Goal: Transaction & Acquisition: Purchase product/service

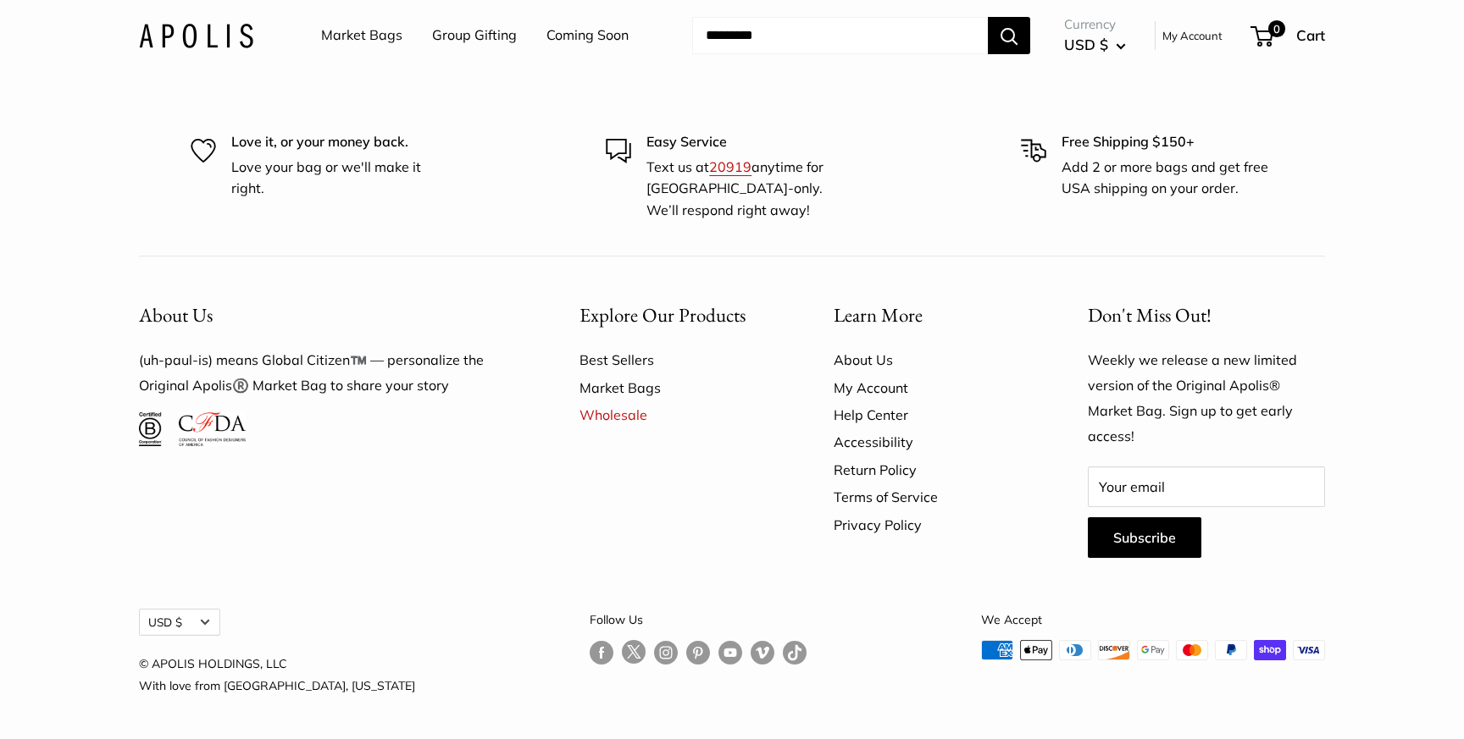
scroll to position [4817, 0]
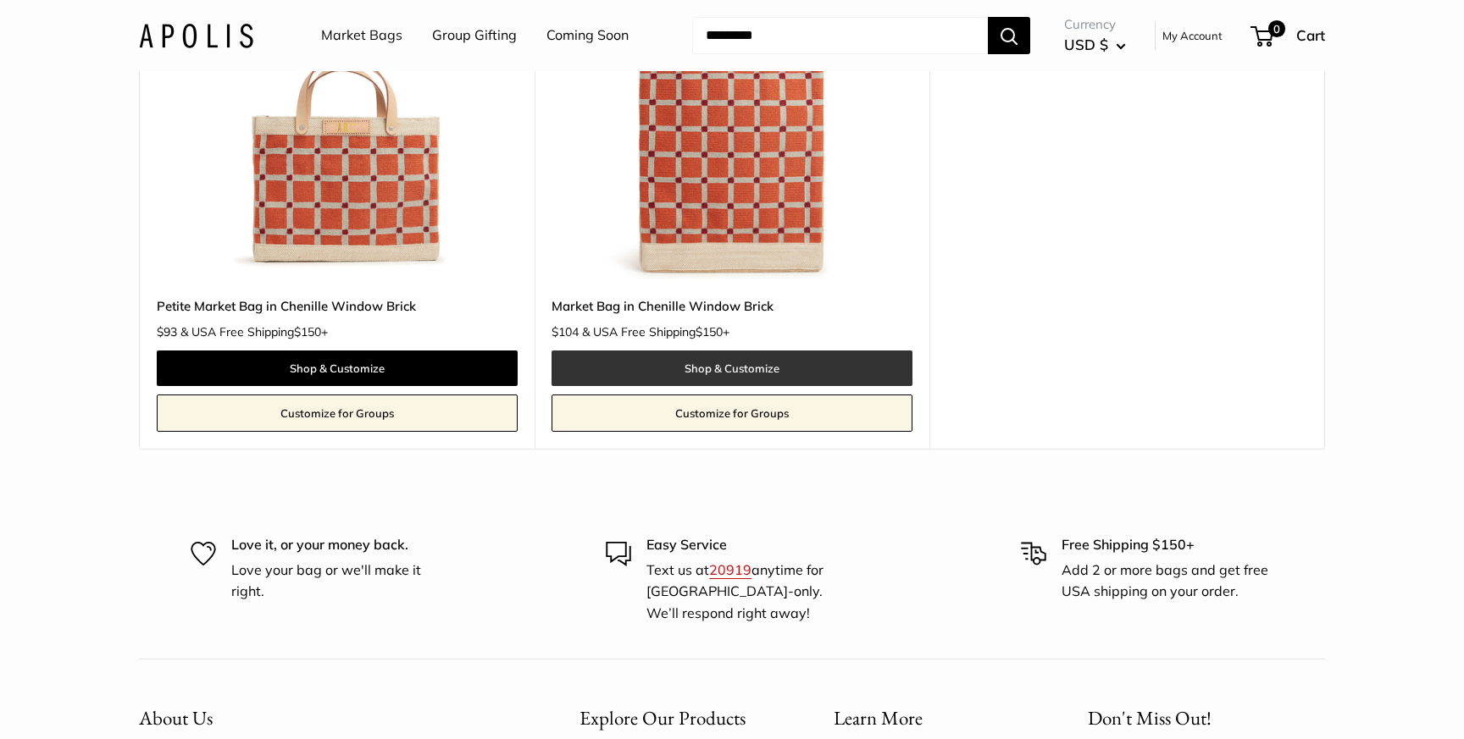
scroll to position [292, 0]
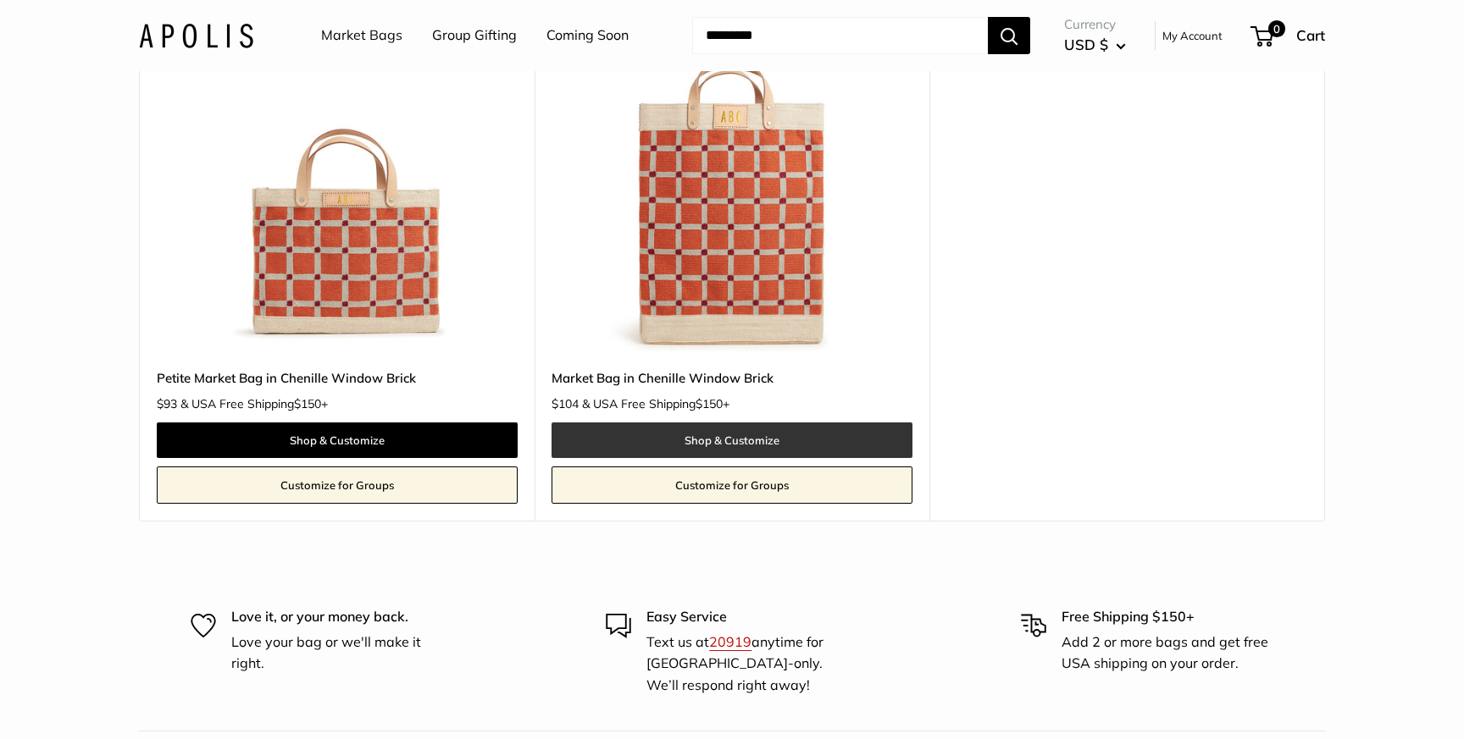
click at [722, 435] on link "Shop & Customize" at bounding box center [731, 441] width 361 height 36
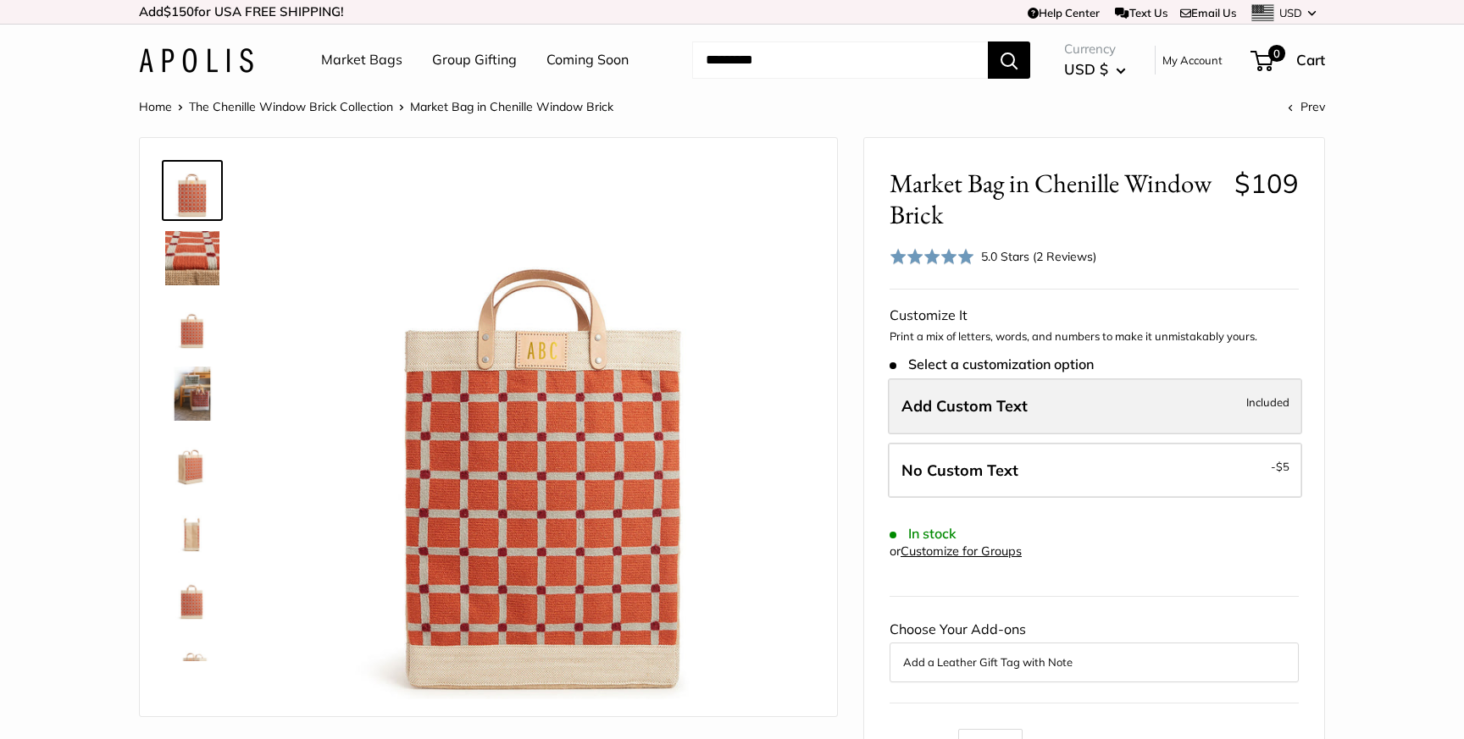
click at [1244, 411] on label "Add Custom Text Included" at bounding box center [1095, 407] width 414 height 56
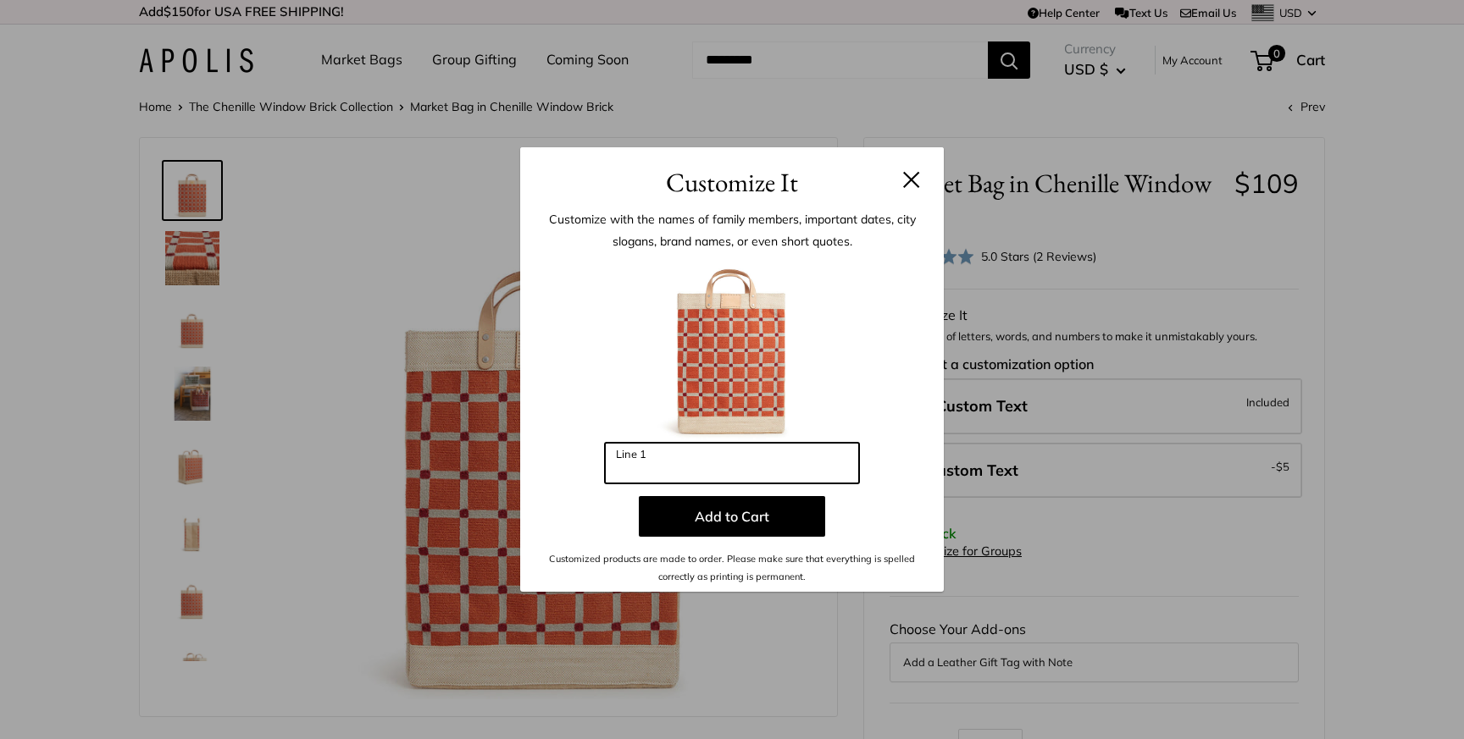
click at [702, 447] on input "Line 1" at bounding box center [732, 463] width 254 height 41
type input "***"
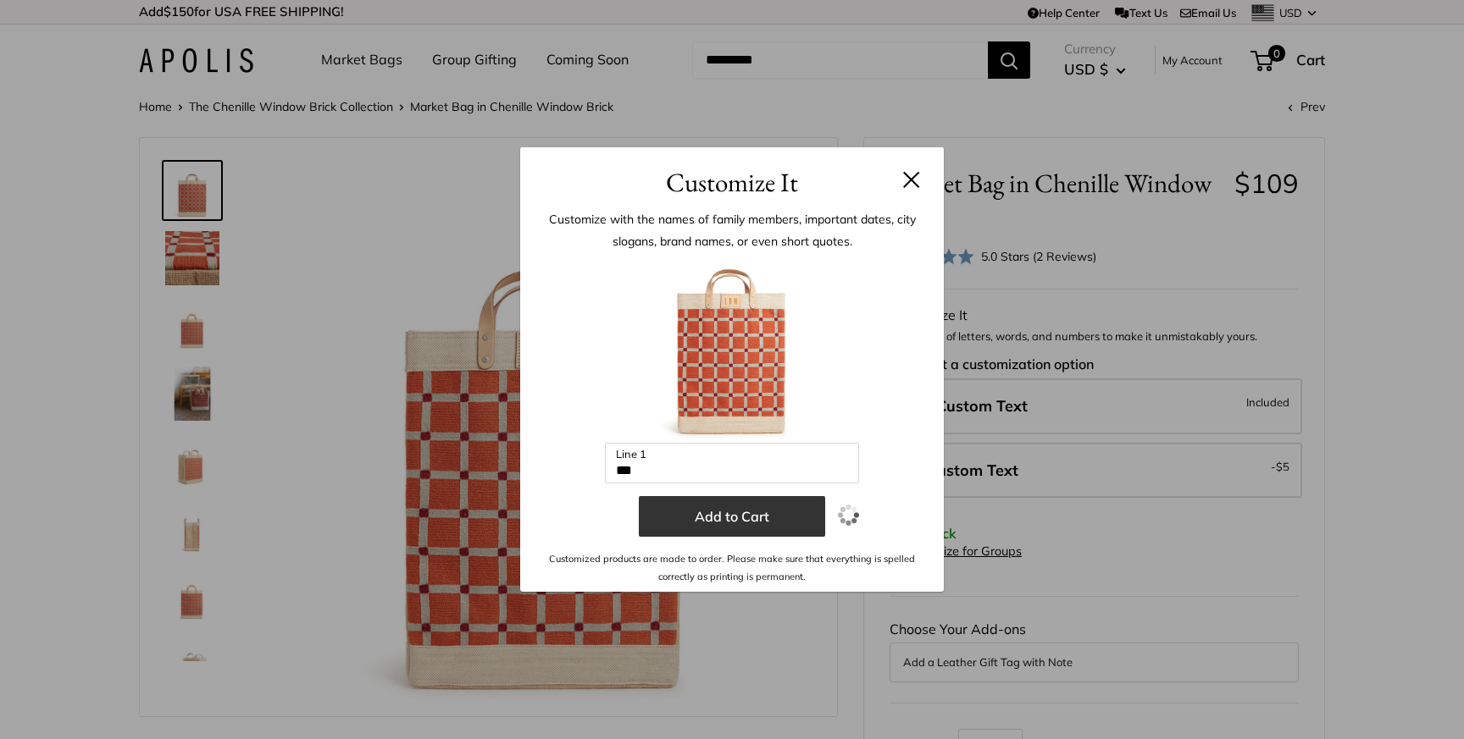
click at [741, 524] on button "Add to Cart" at bounding box center [732, 516] width 186 height 41
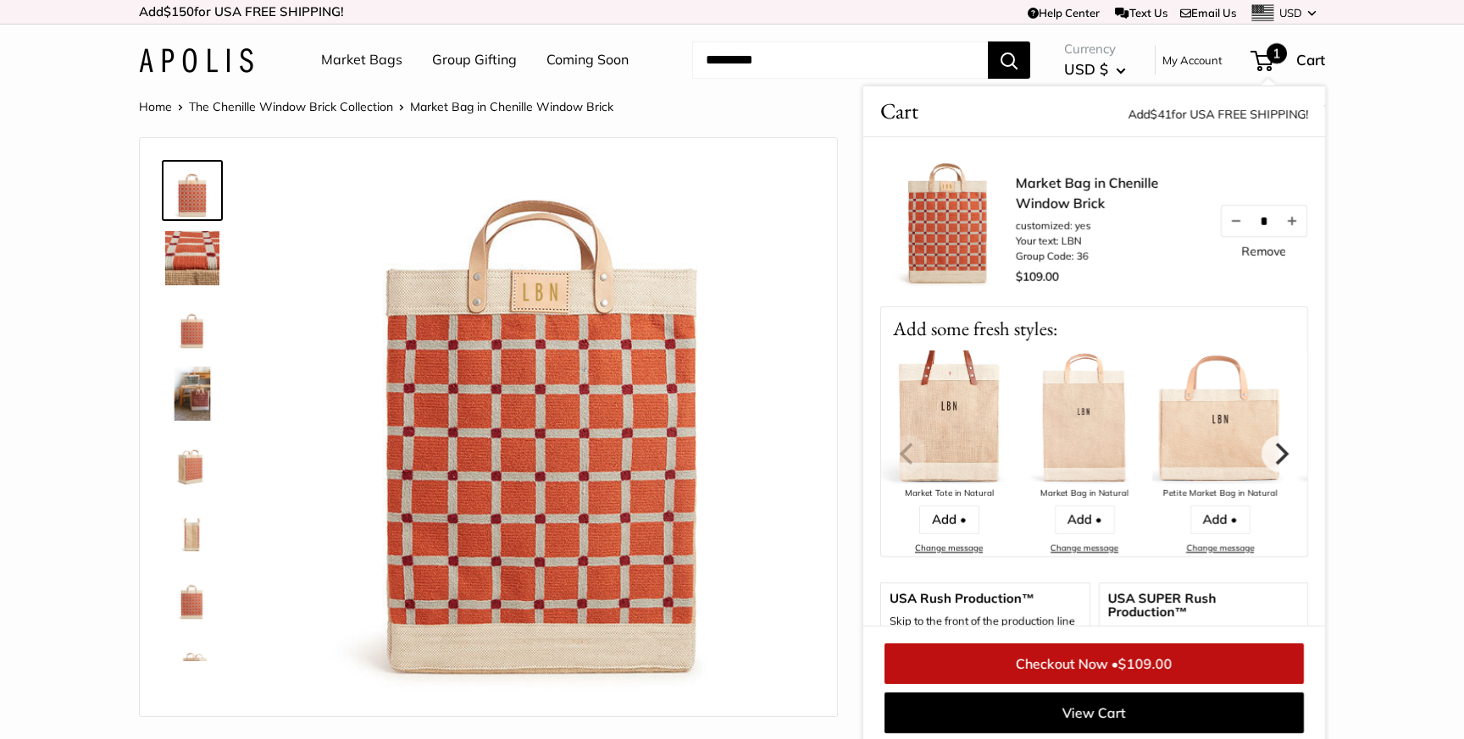
scroll to position [7, 0]
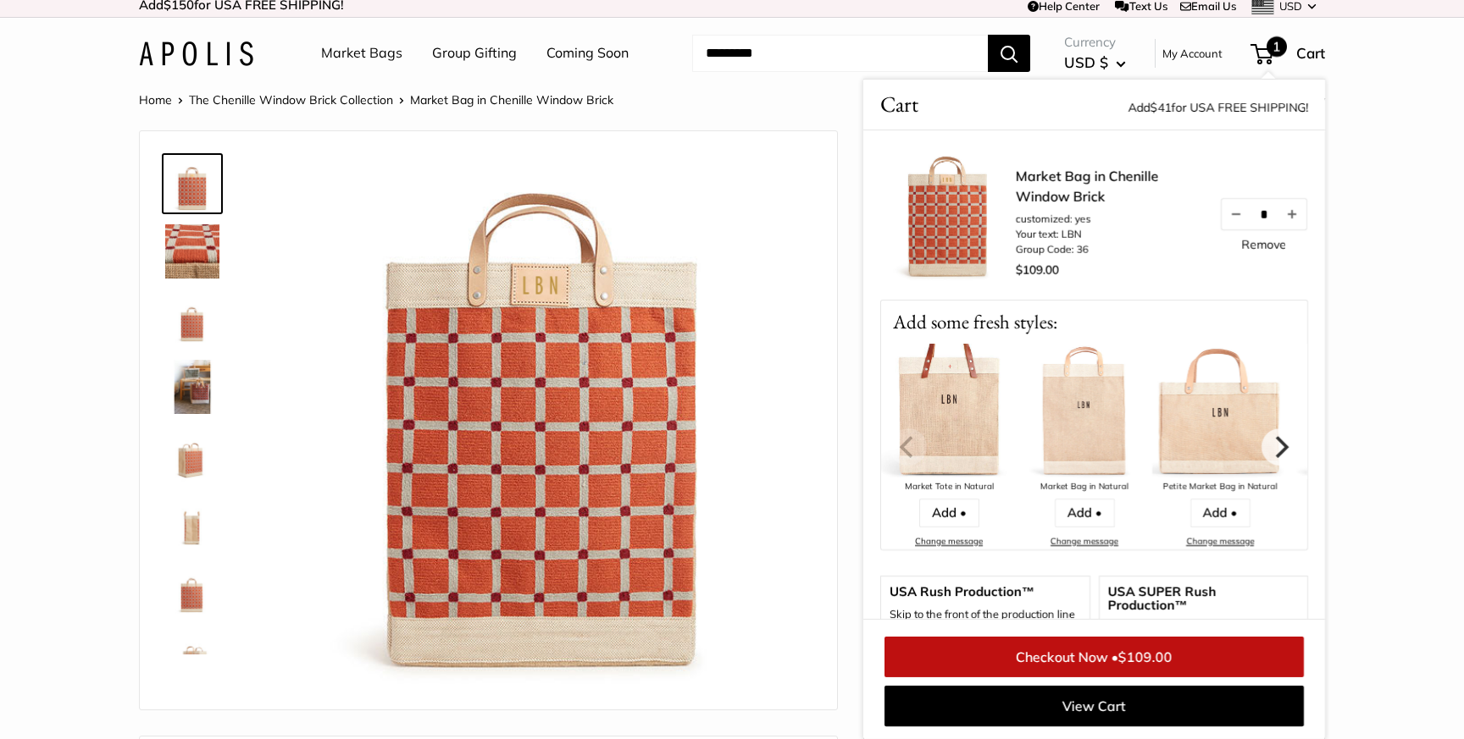
click at [361, 63] on link "Market Bags" at bounding box center [361, 53] width 81 height 25
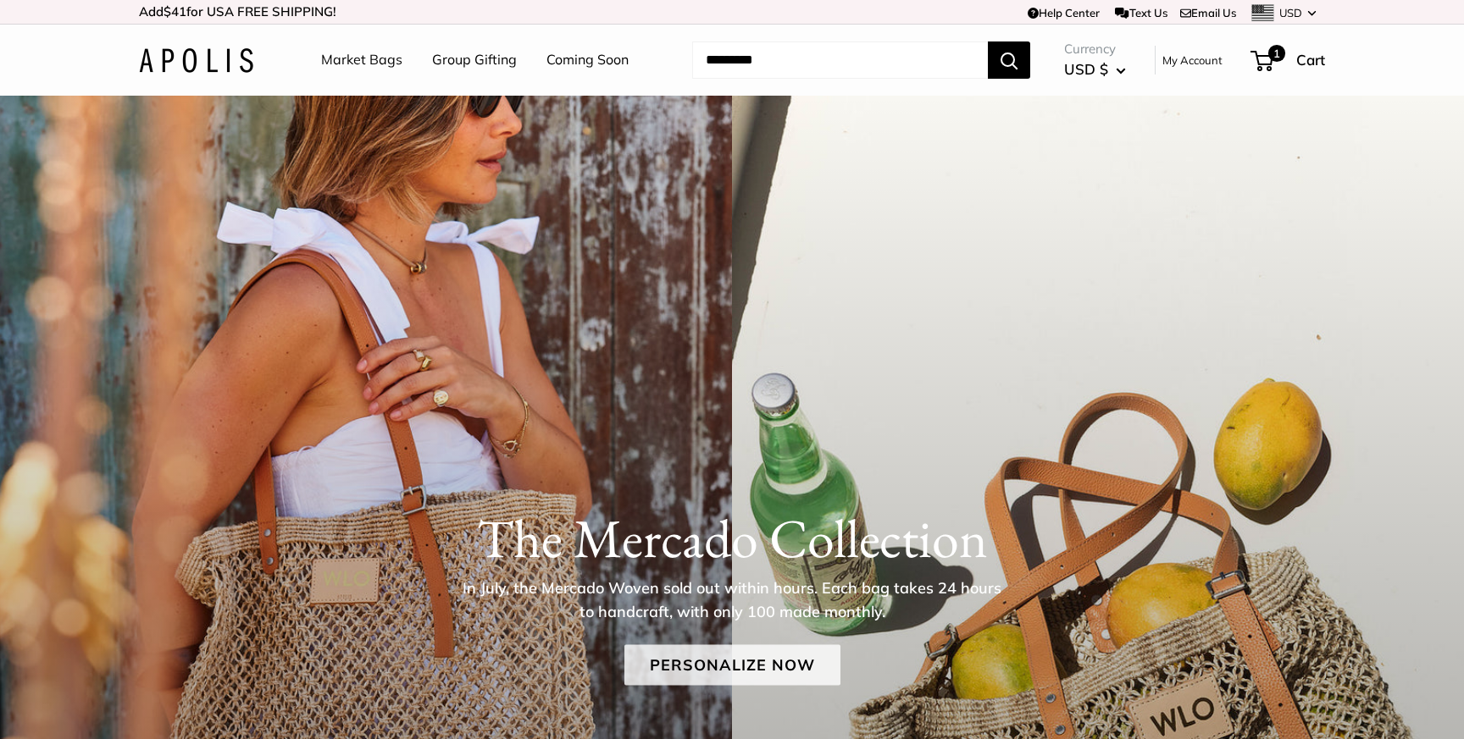
click at [734, 662] on link "Personalize Now" at bounding box center [732, 665] width 216 height 41
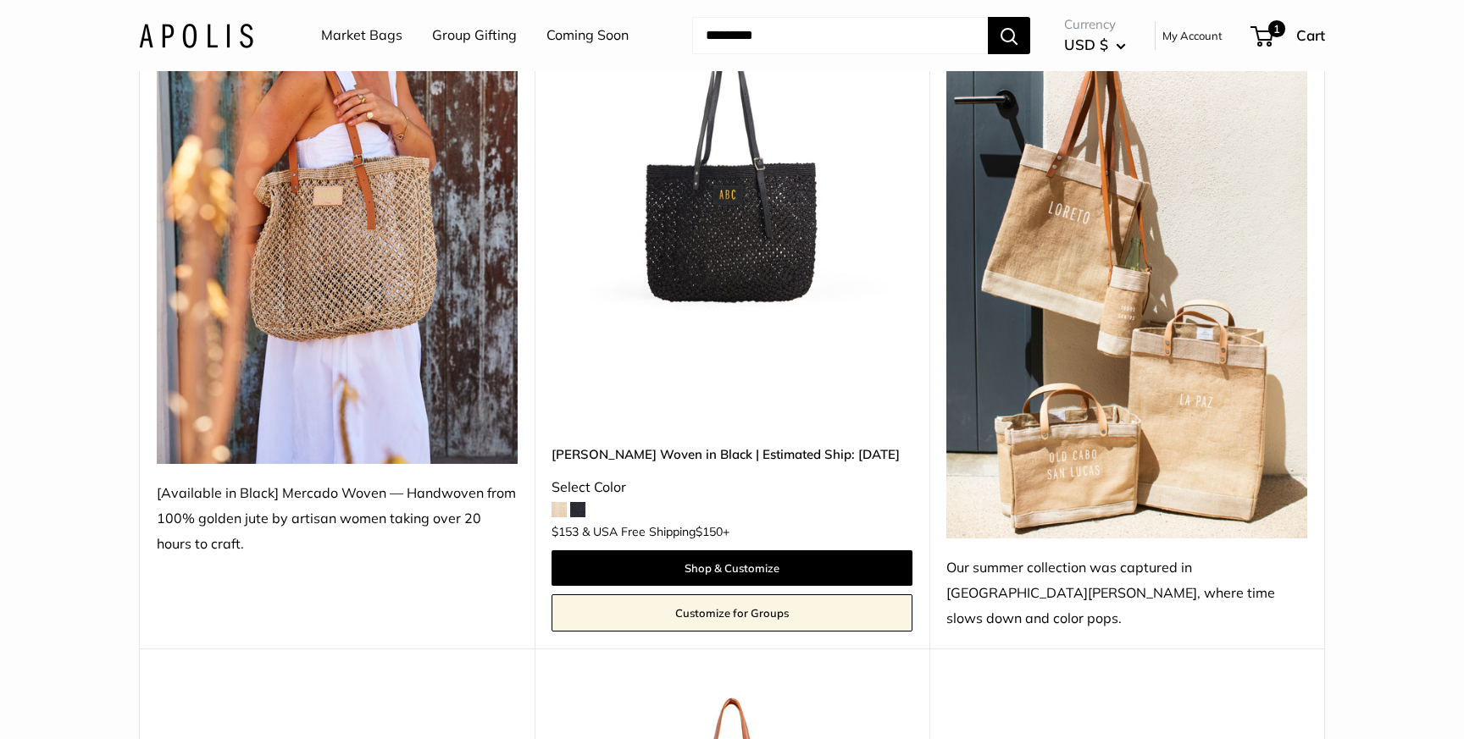
scroll to position [337, 0]
click at [561, 501] on span at bounding box center [558, 508] width 15 height 15
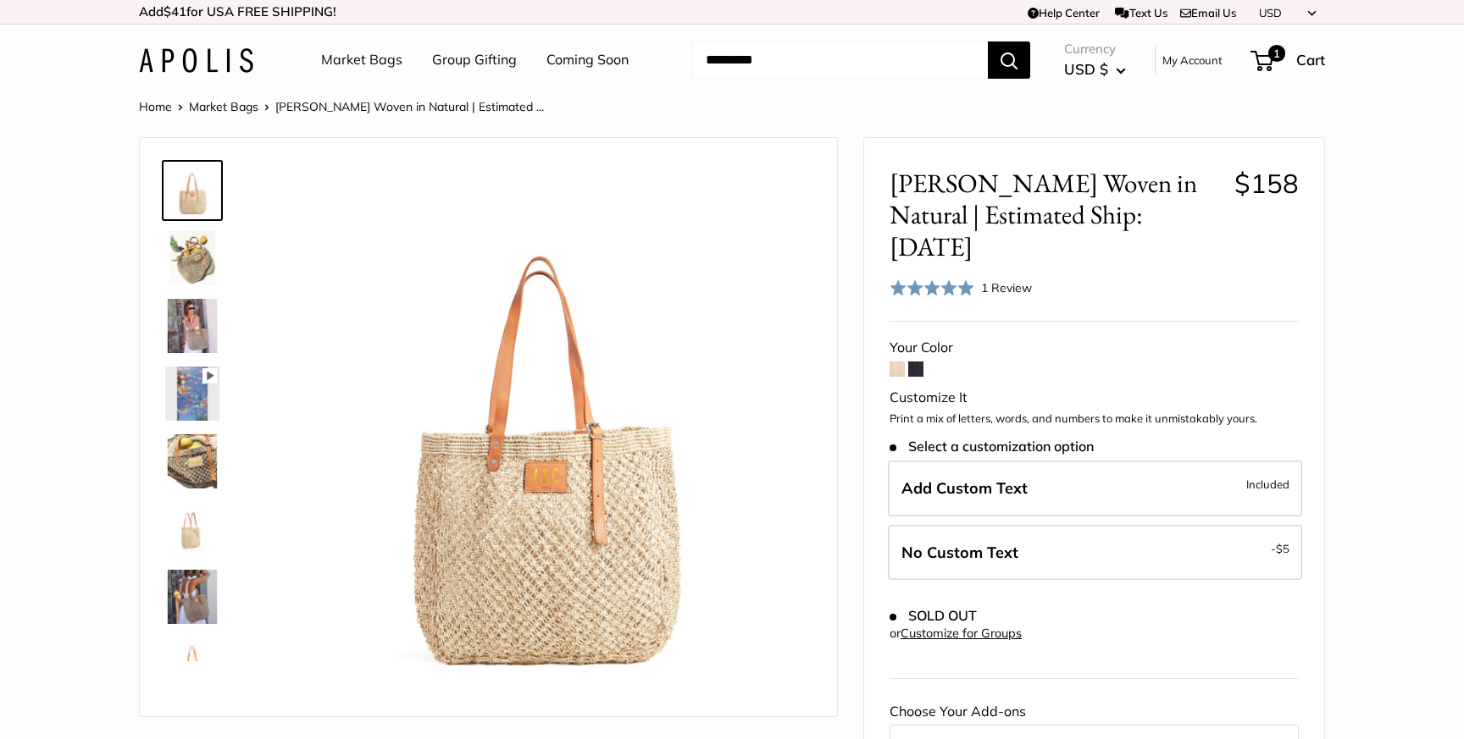
click at [918, 362] on span at bounding box center [915, 369] width 15 height 15
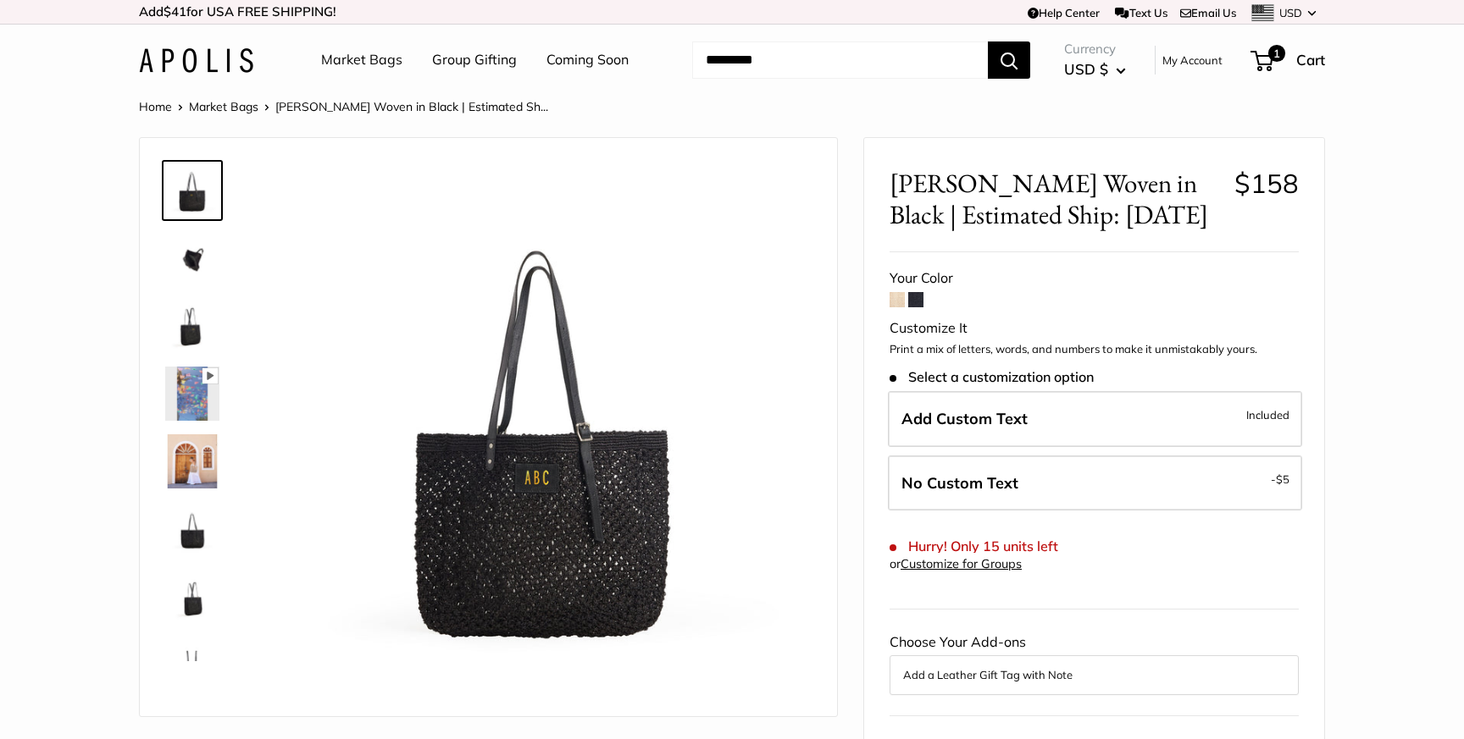
click at [198, 254] on img at bounding box center [192, 258] width 54 height 54
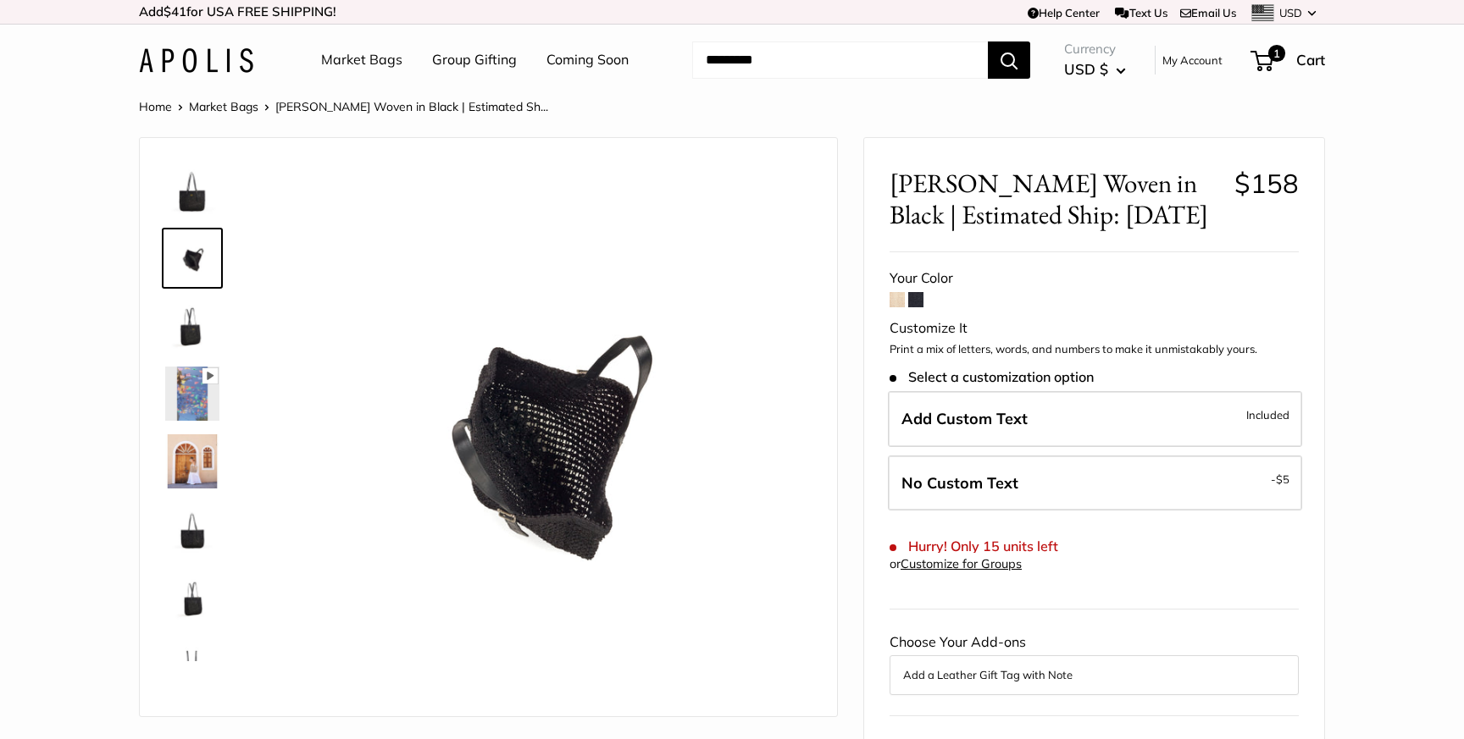
click at [189, 336] on img at bounding box center [192, 326] width 54 height 54
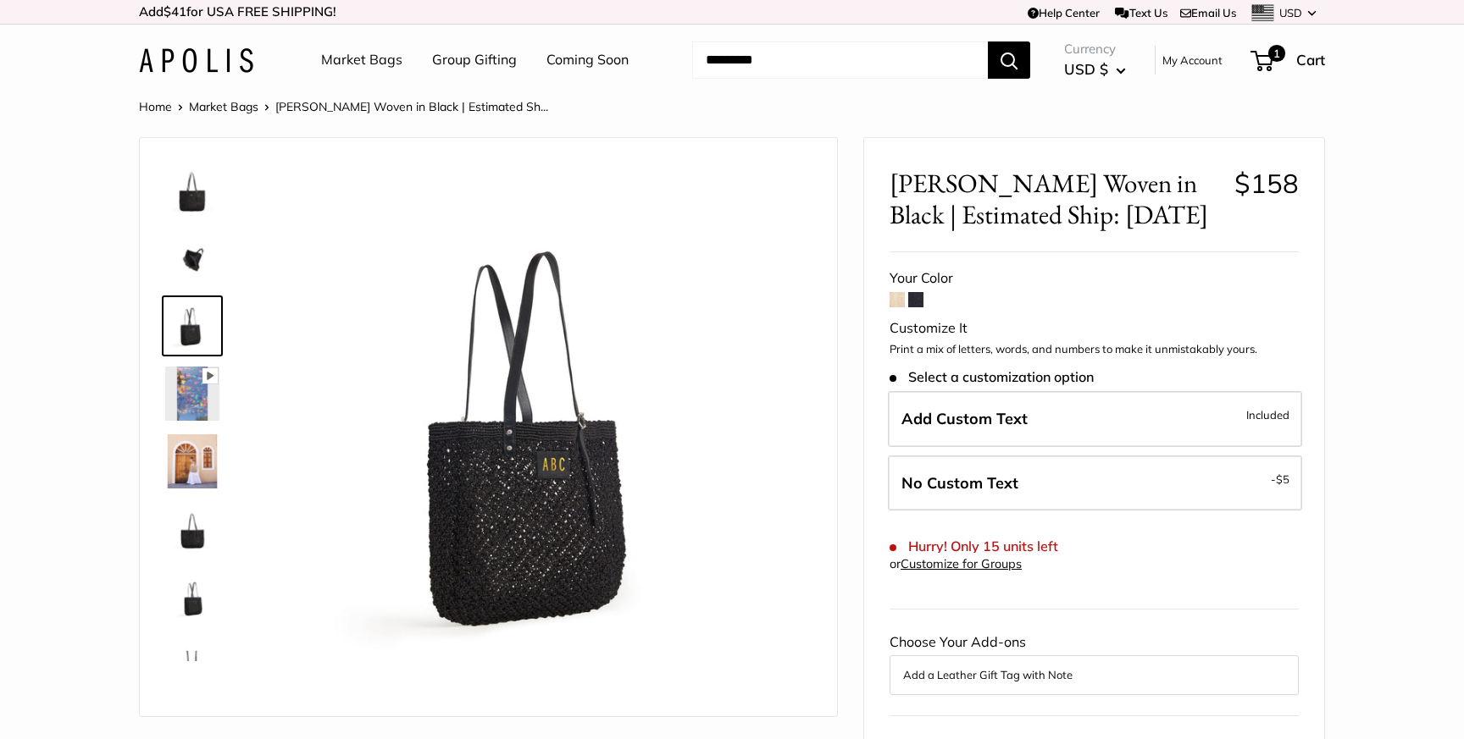
click at [195, 390] on img at bounding box center [192, 394] width 54 height 54
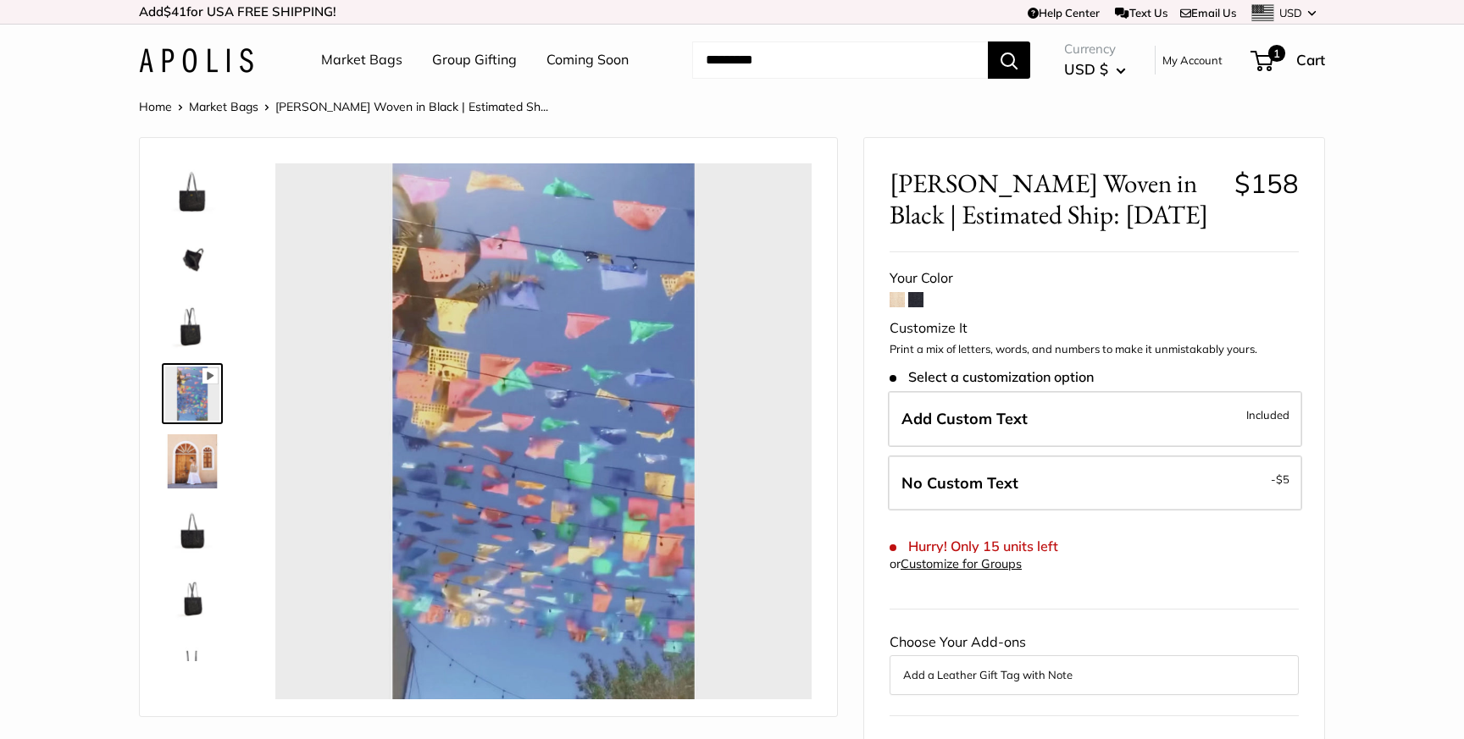
click at [193, 449] on img at bounding box center [192, 461] width 54 height 54
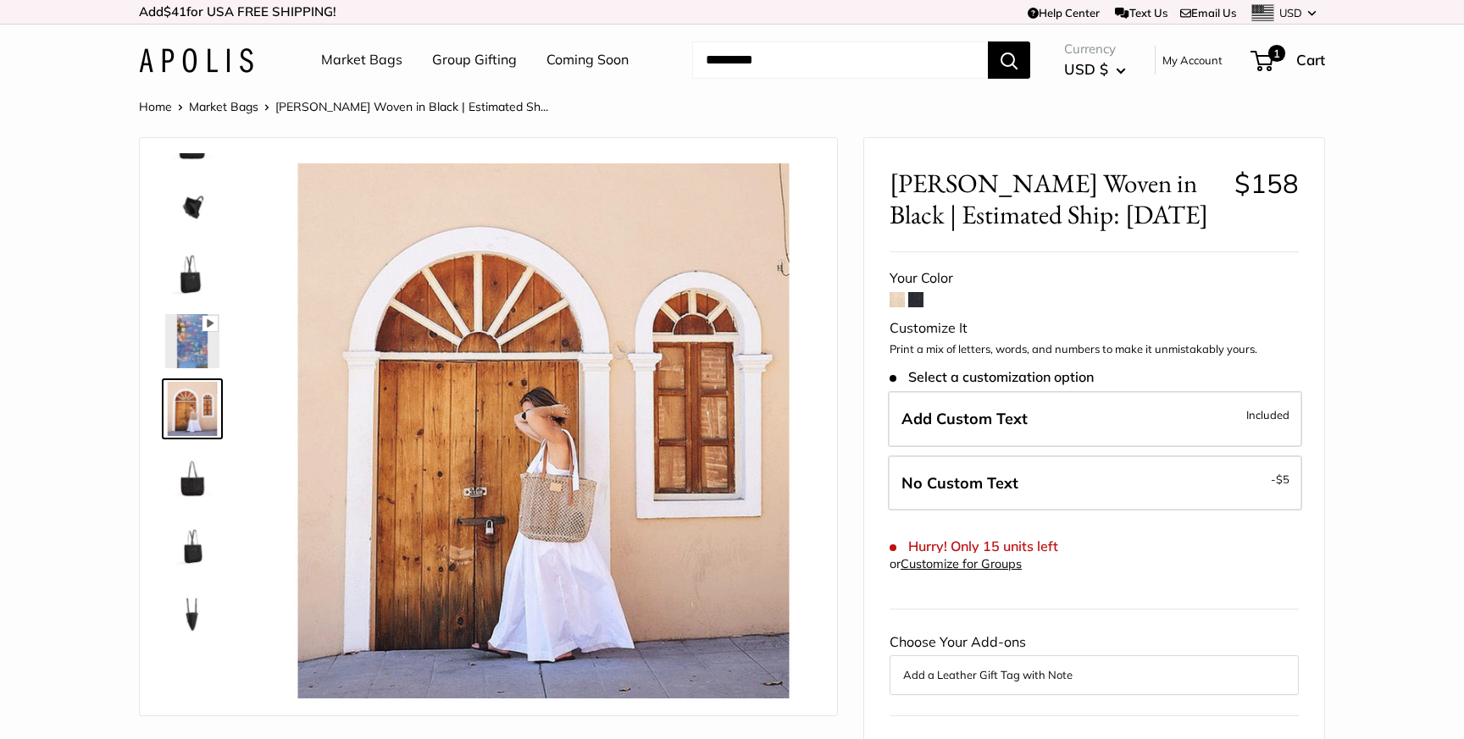
type input "****"
click at [196, 495] on img at bounding box center [192, 477] width 54 height 54
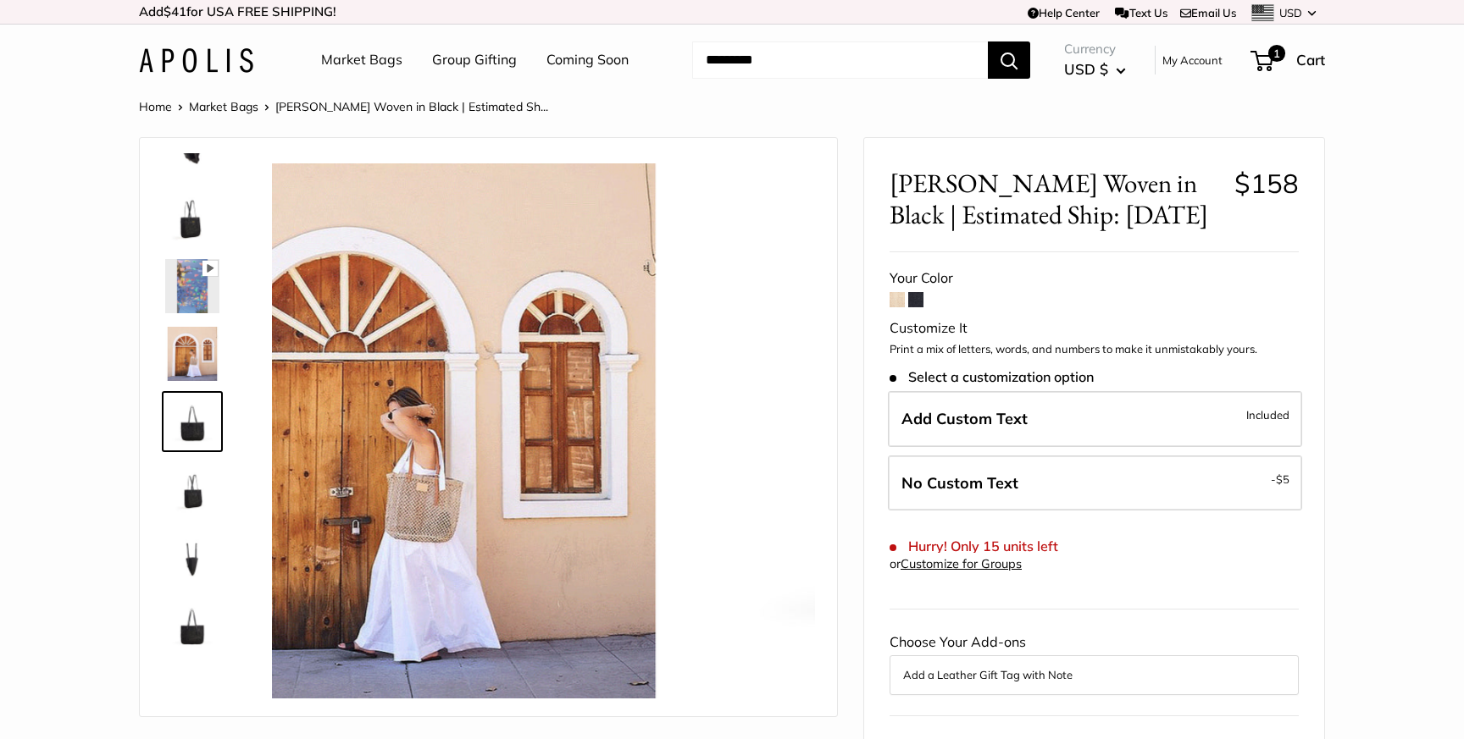
scroll to position [108, 0]
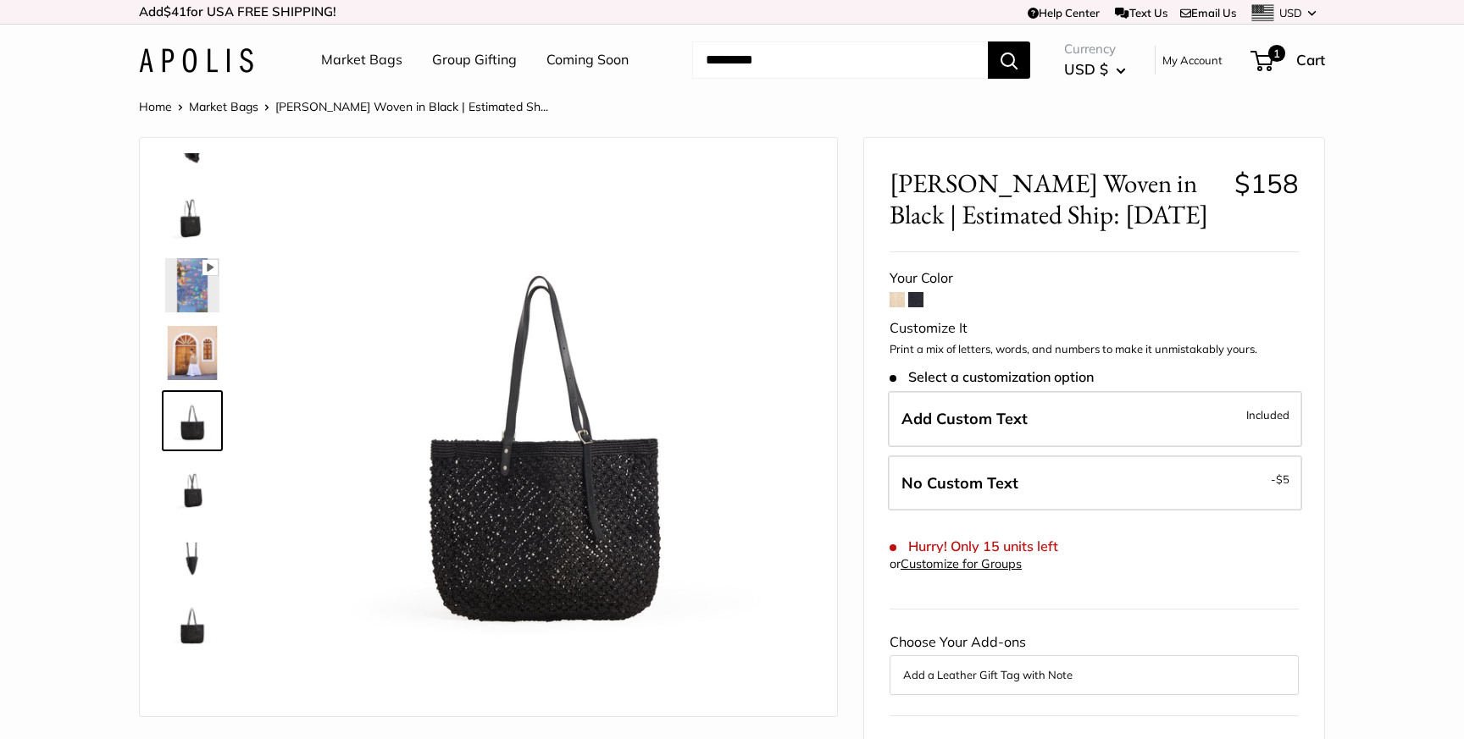
click at [196, 524] on div at bounding box center [198, 407] width 81 height 508
click at [191, 506] on img at bounding box center [192, 489] width 54 height 54
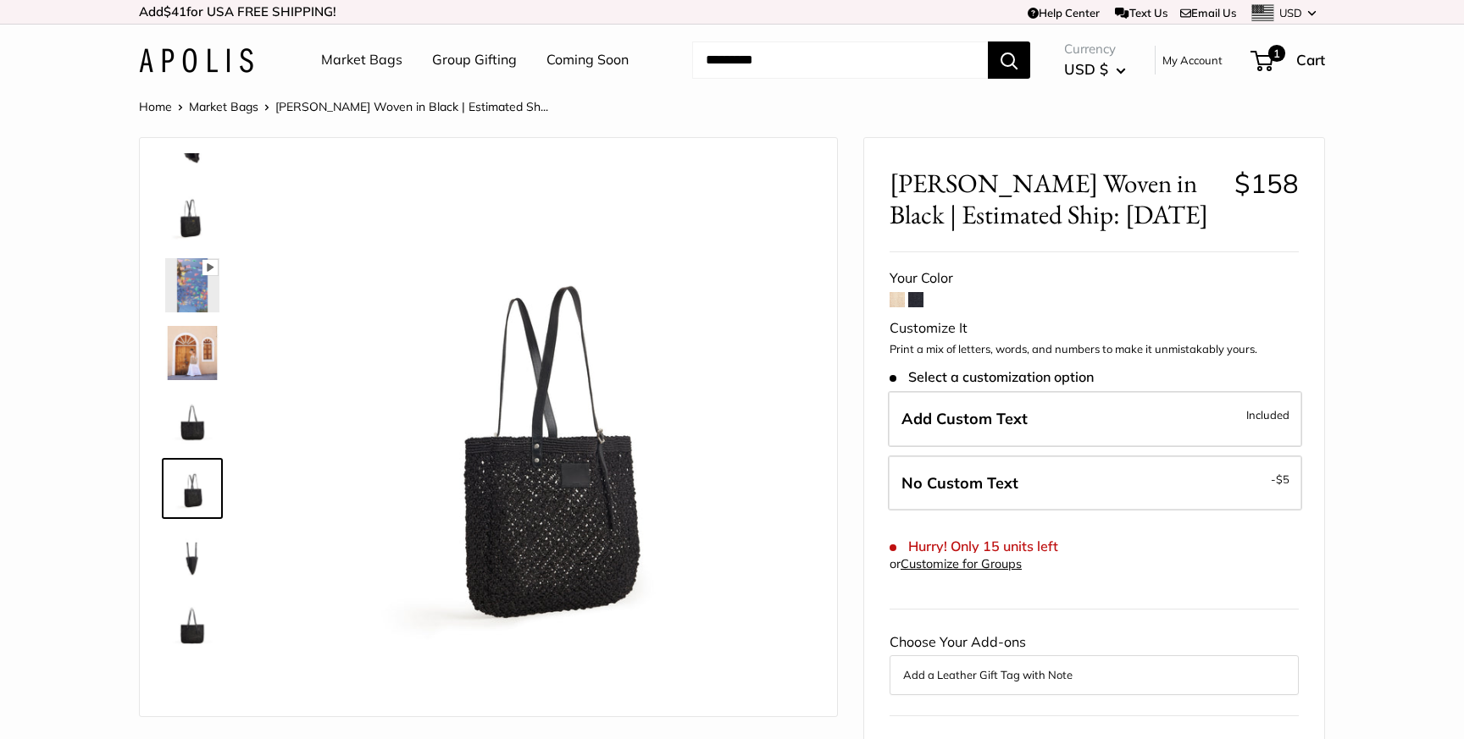
click at [191, 531] on img at bounding box center [192, 556] width 54 height 54
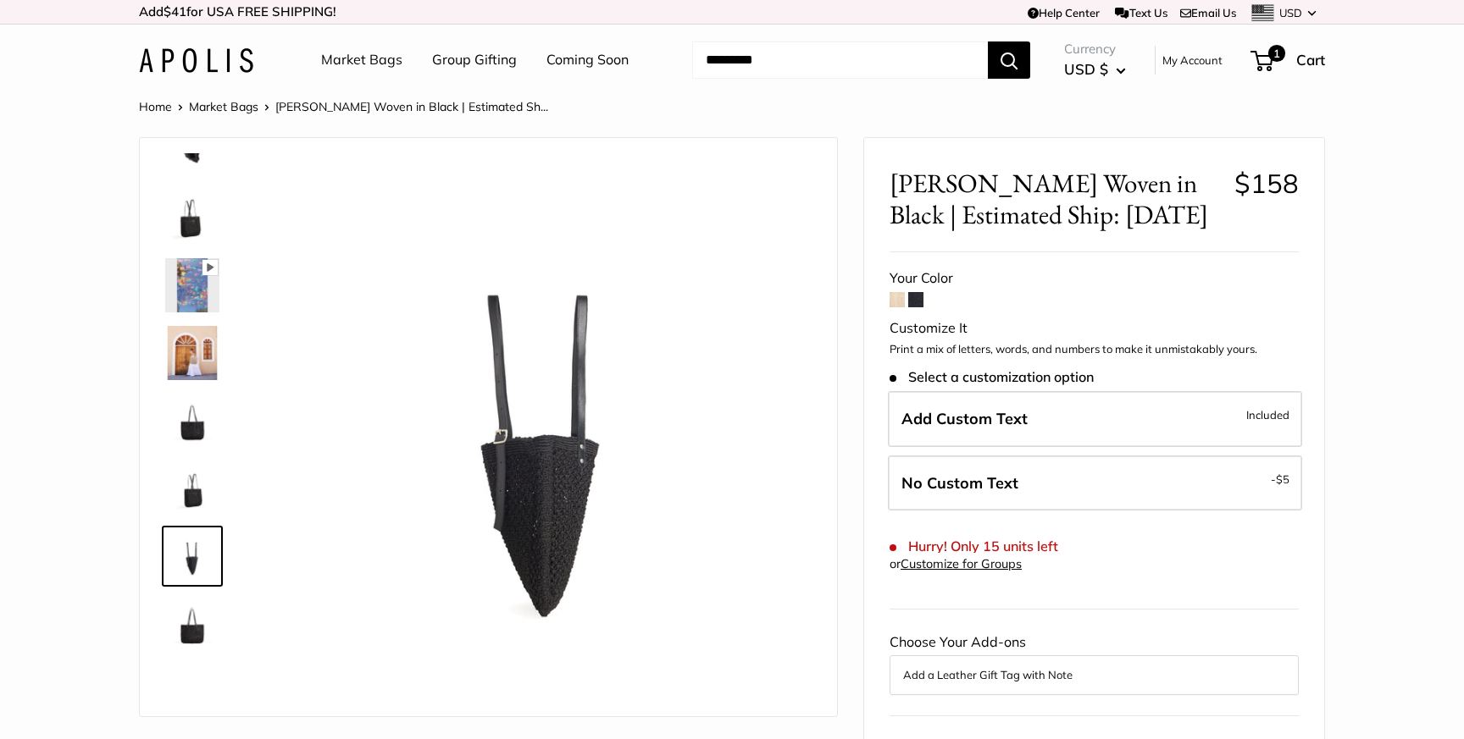
click at [191, 595] on link at bounding box center [192, 624] width 61 height 61
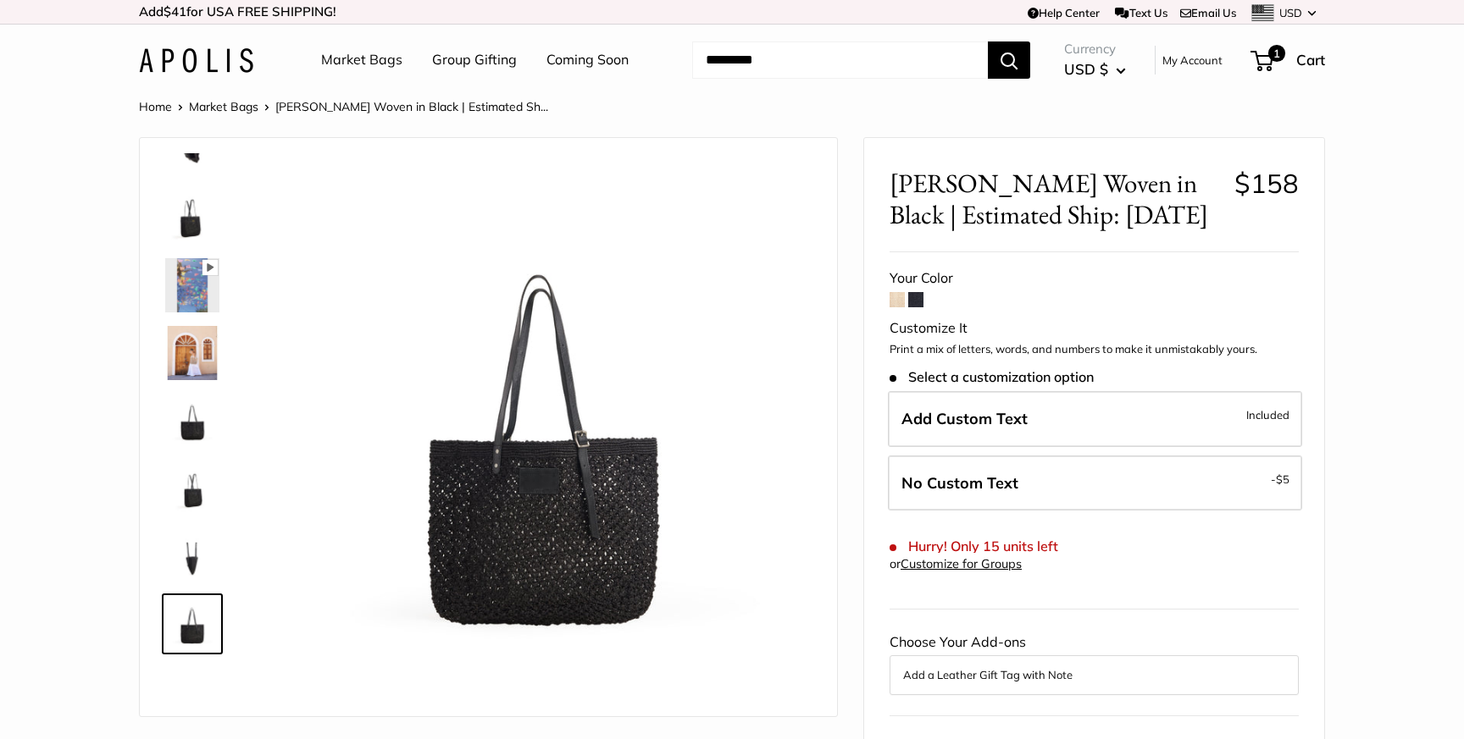
click at [895, 300] on span at bounding box center [896, 299] width 15 height 15
click at [896, 303] on span at bounding box center [896, 299] width 15 height 15
click at [896, 300] on span at bounding box center [896, 299] width 15 height 15
click at [915, 300] on span at bounding box center [915, 299] width 15 height 15
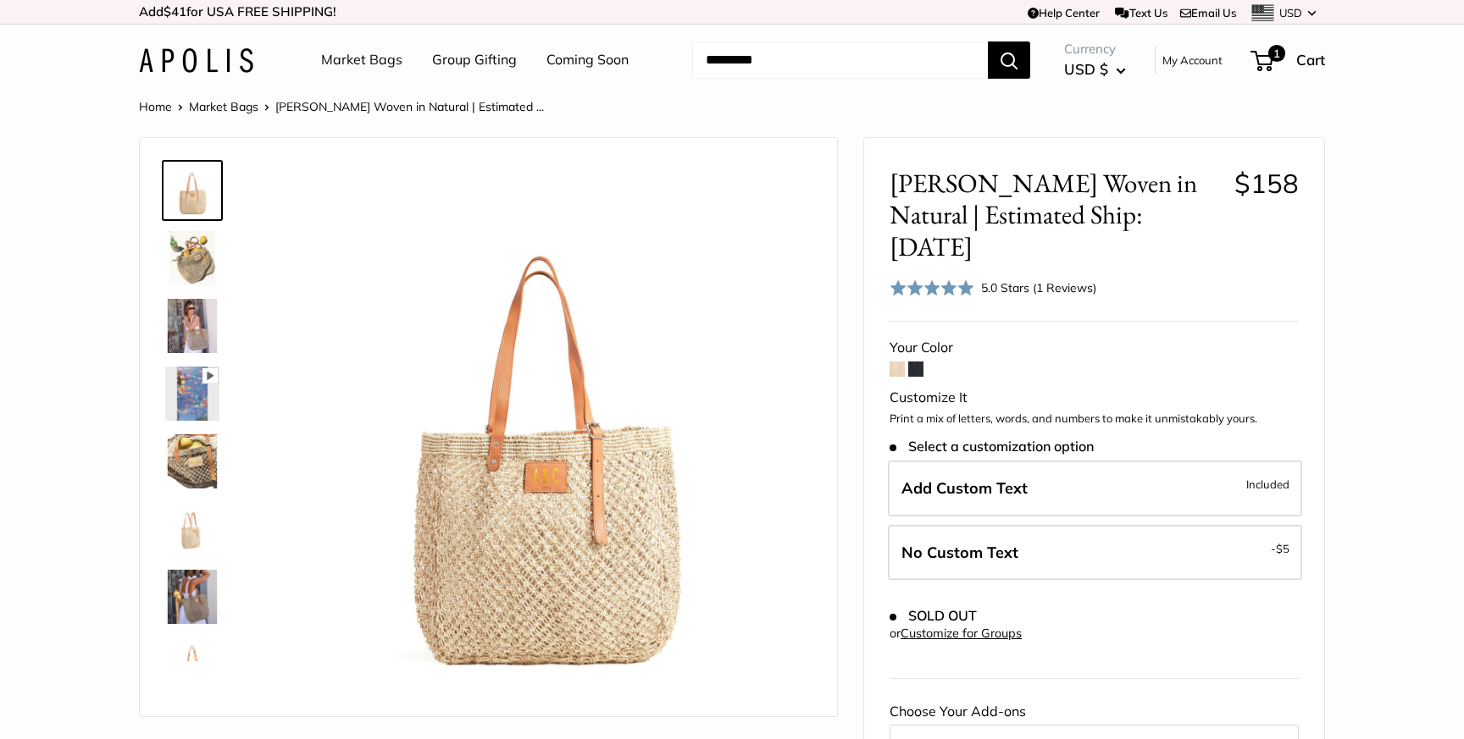
click at [194, 263] on img at bounding box center [192, 258] width 54 height 54
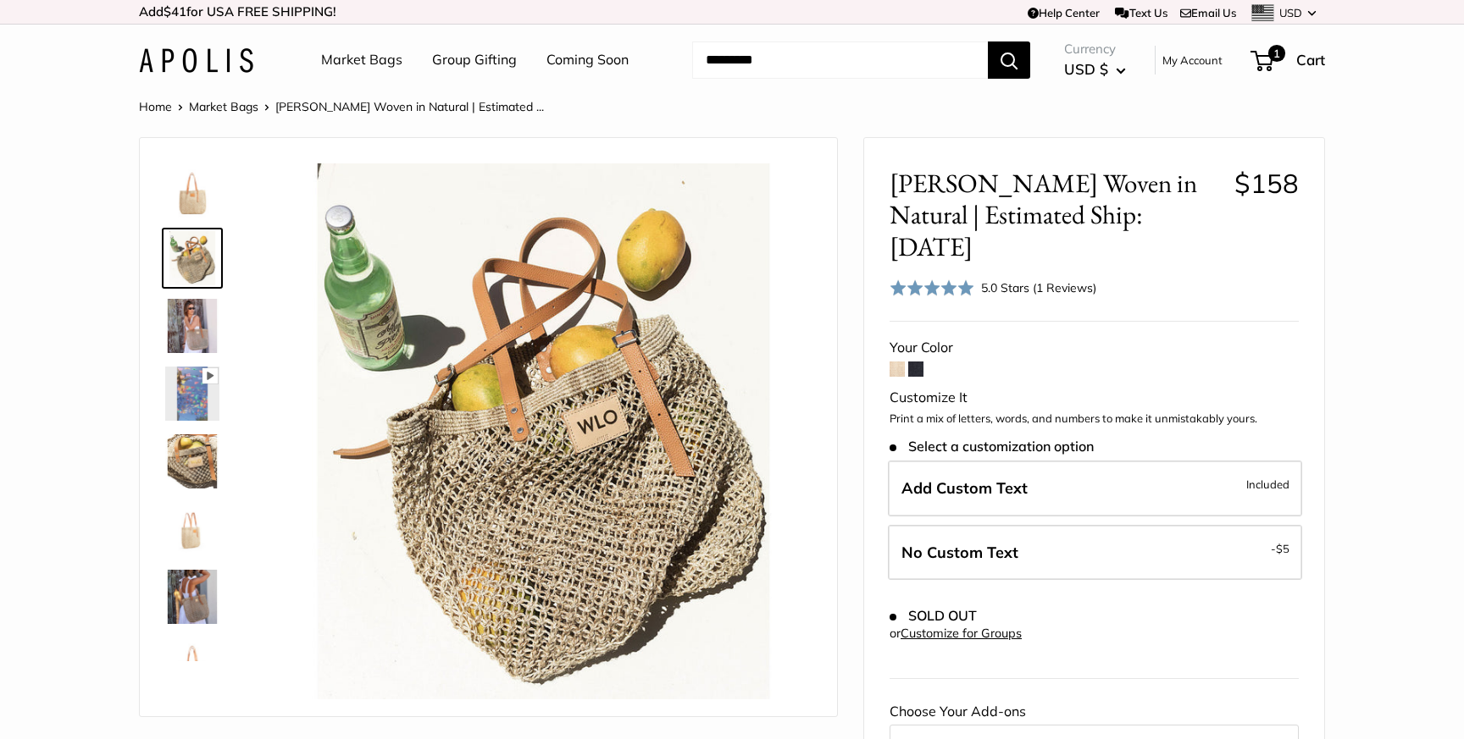
click at [196, 331] on img at bounding box center [192, 326] width 54 height 54
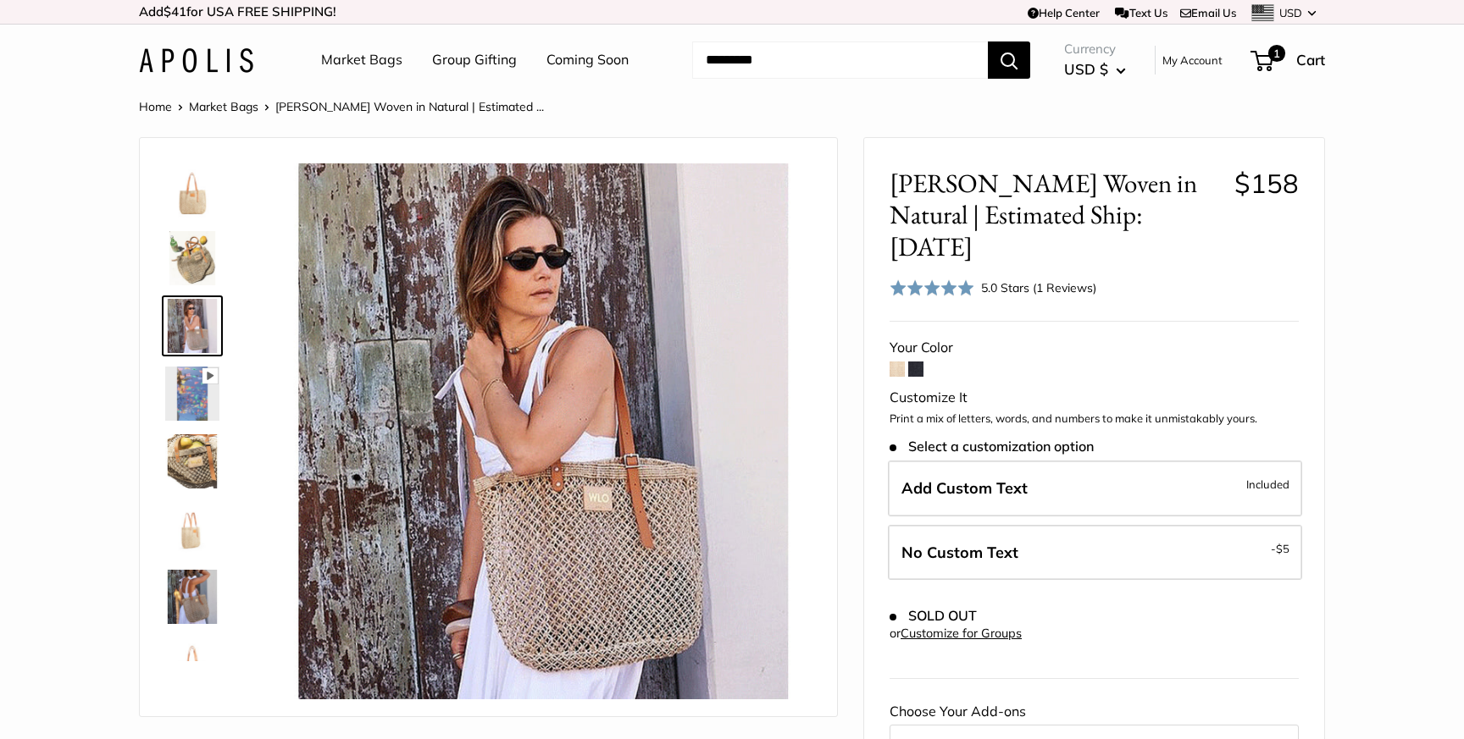
click at [193, 391] on img at bounding box center [192, 394] width 54 height 54
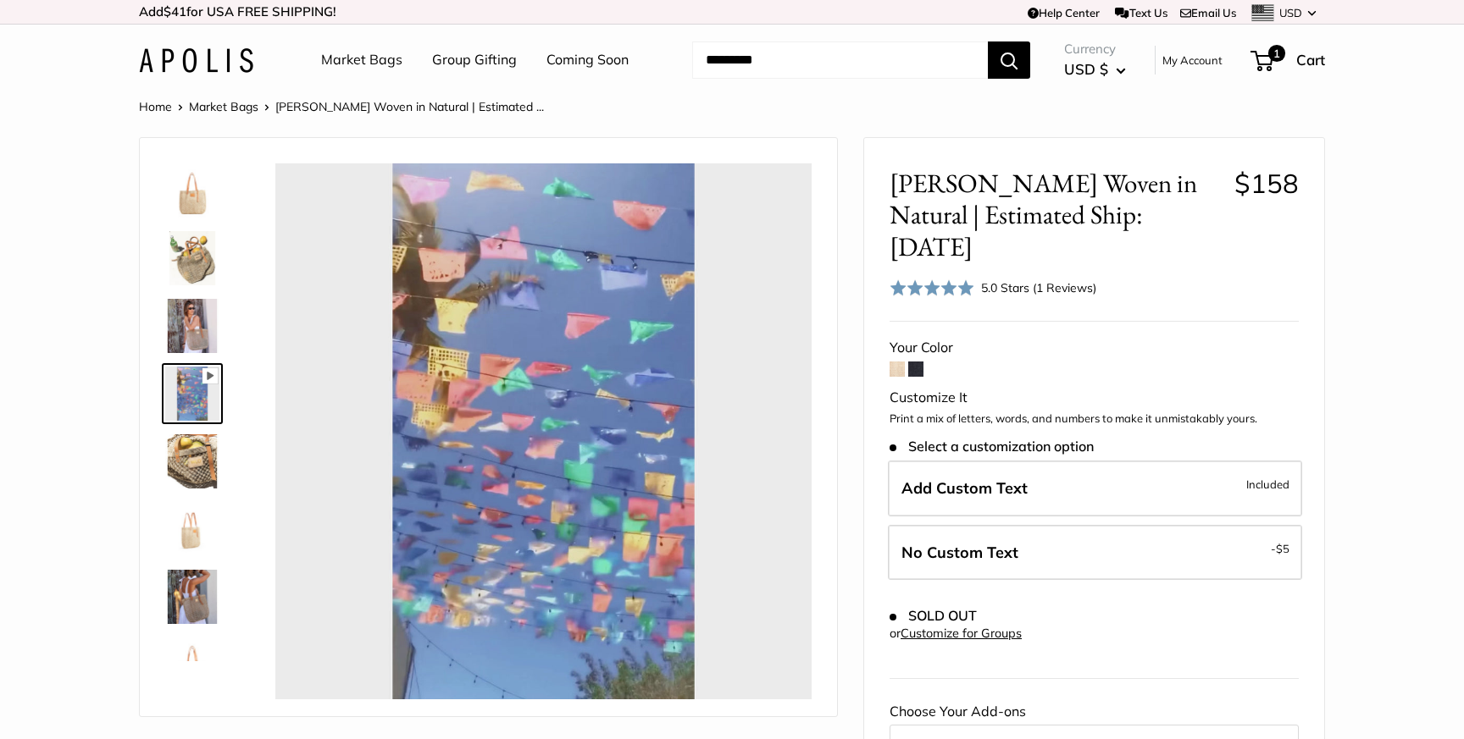
click at [196, 450] on img at bounding box center [192, 461] width 54 height 54
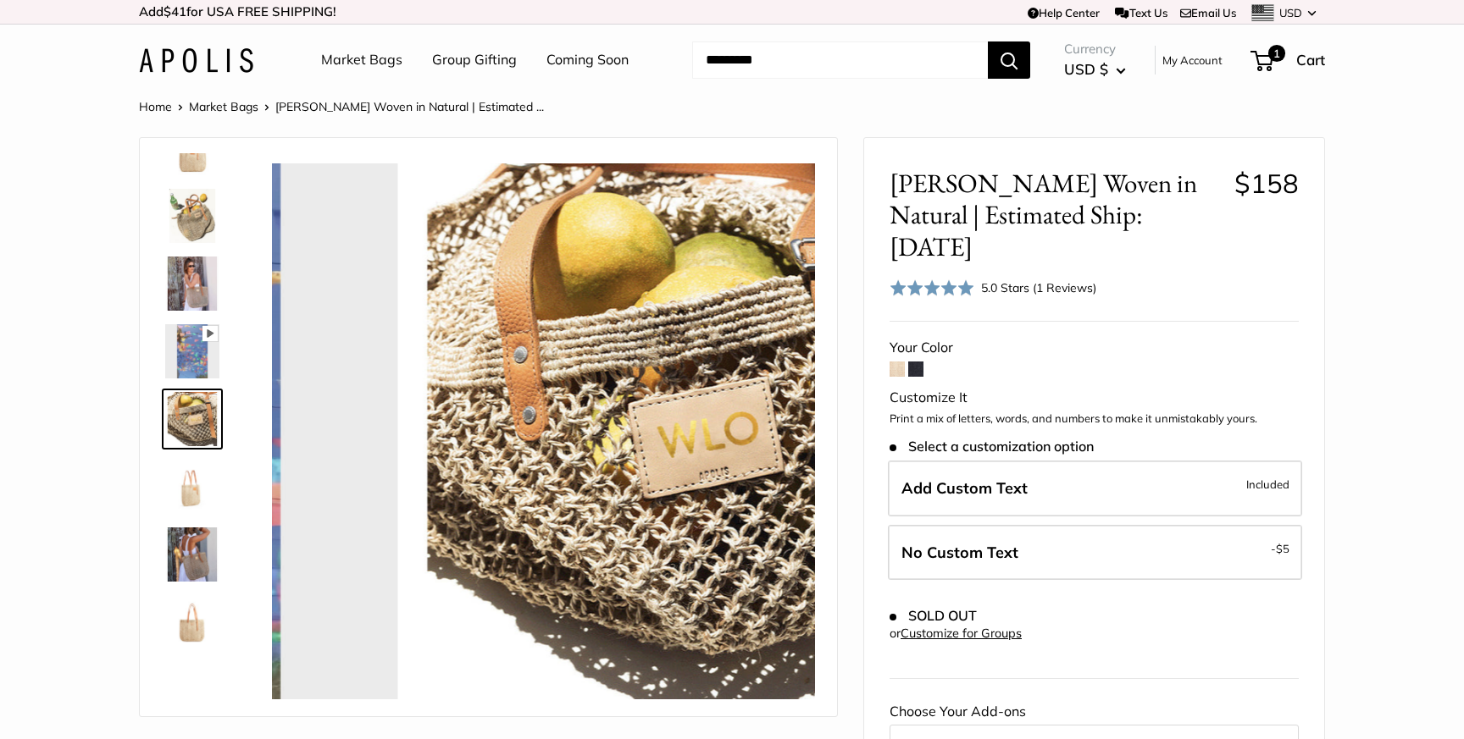
scroll to position [53, 0]
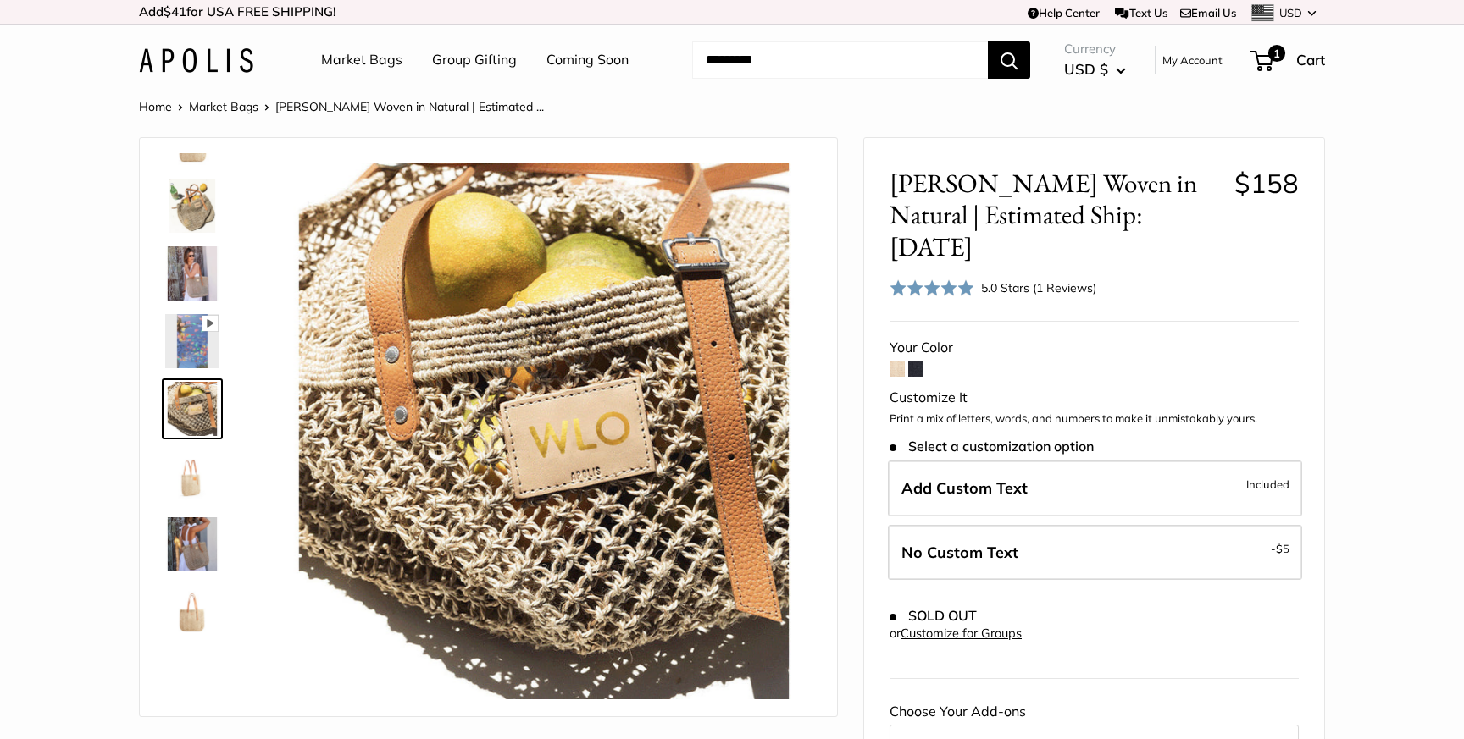
type input "****"
click at [187, 485] on img at bounding box center [192, 477] width 54 height 54
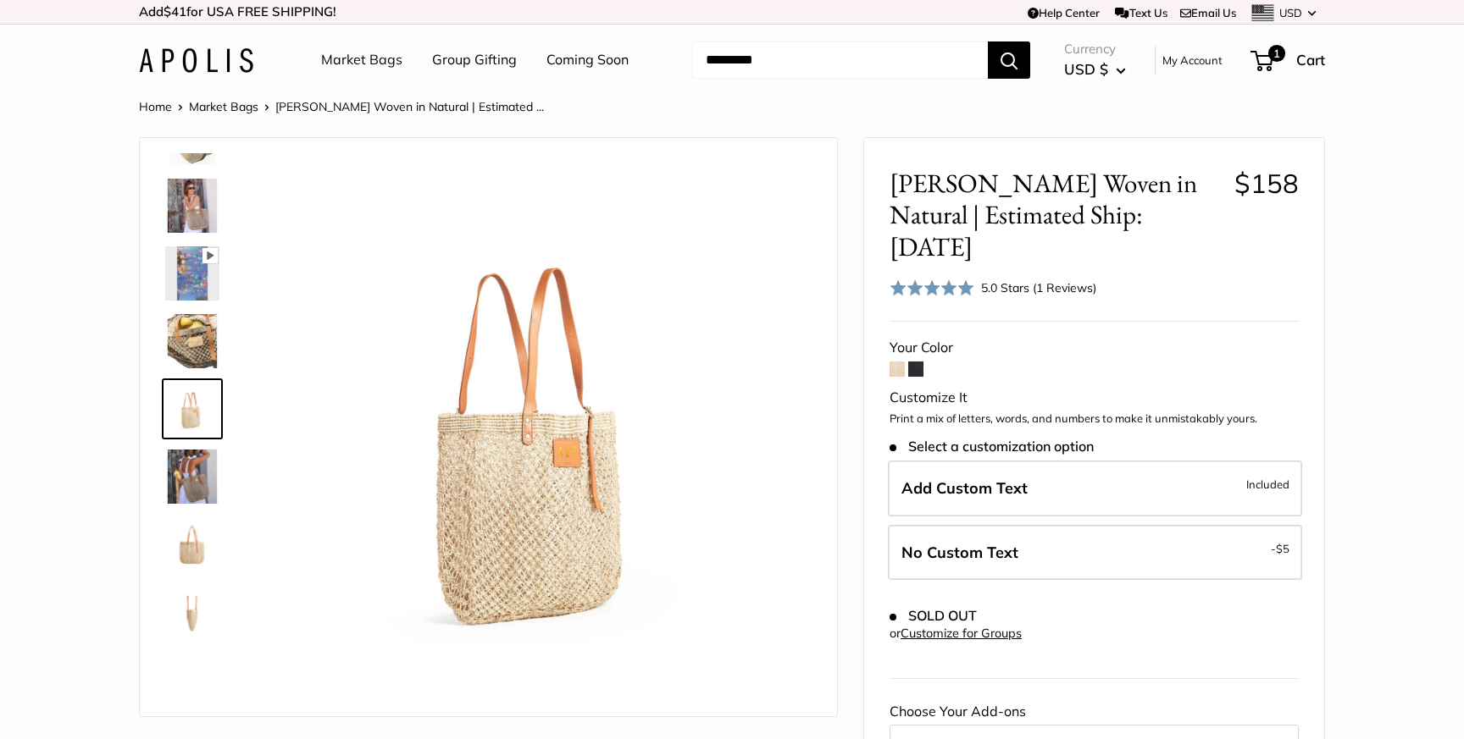
click at [187, 516] on link at bounding box center [192, 544] width 61 height 61
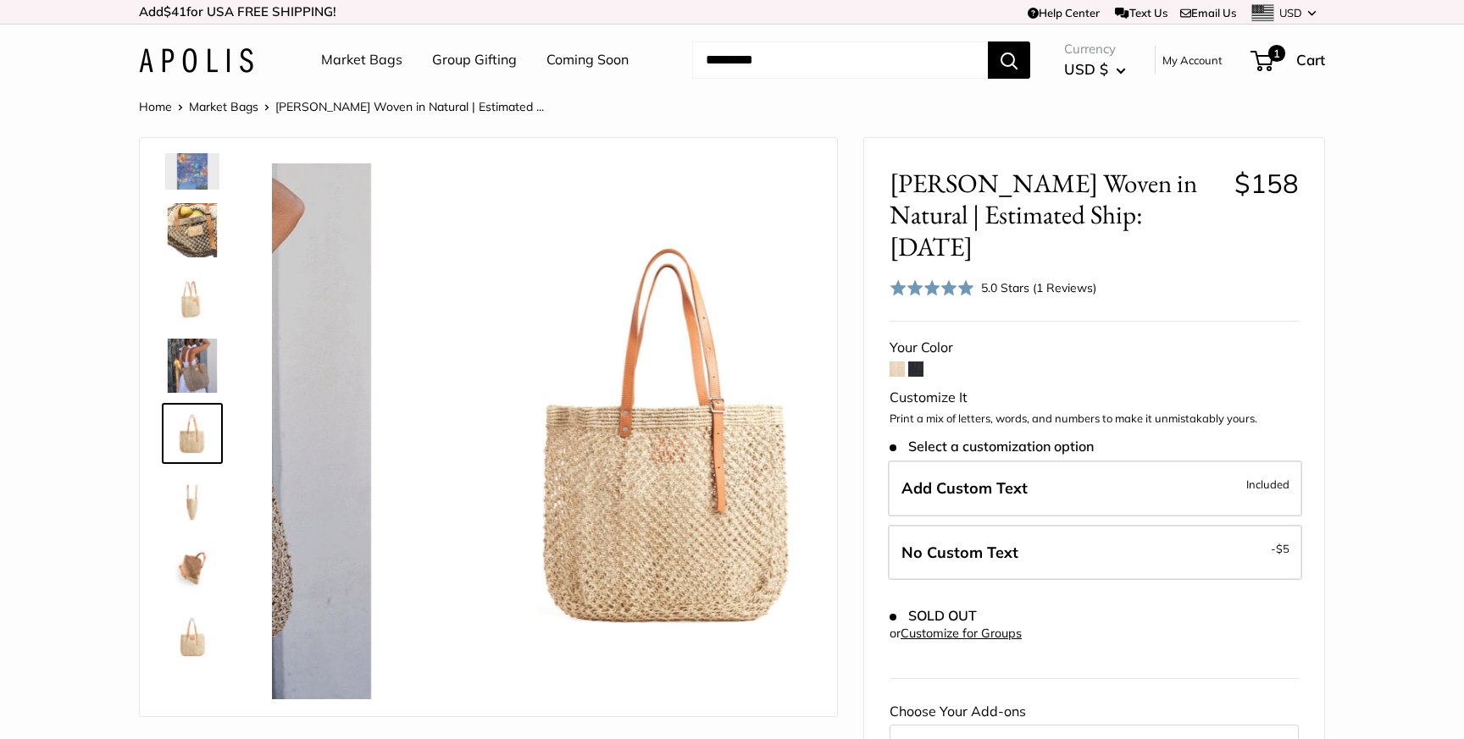
scroll to position [244, 0]
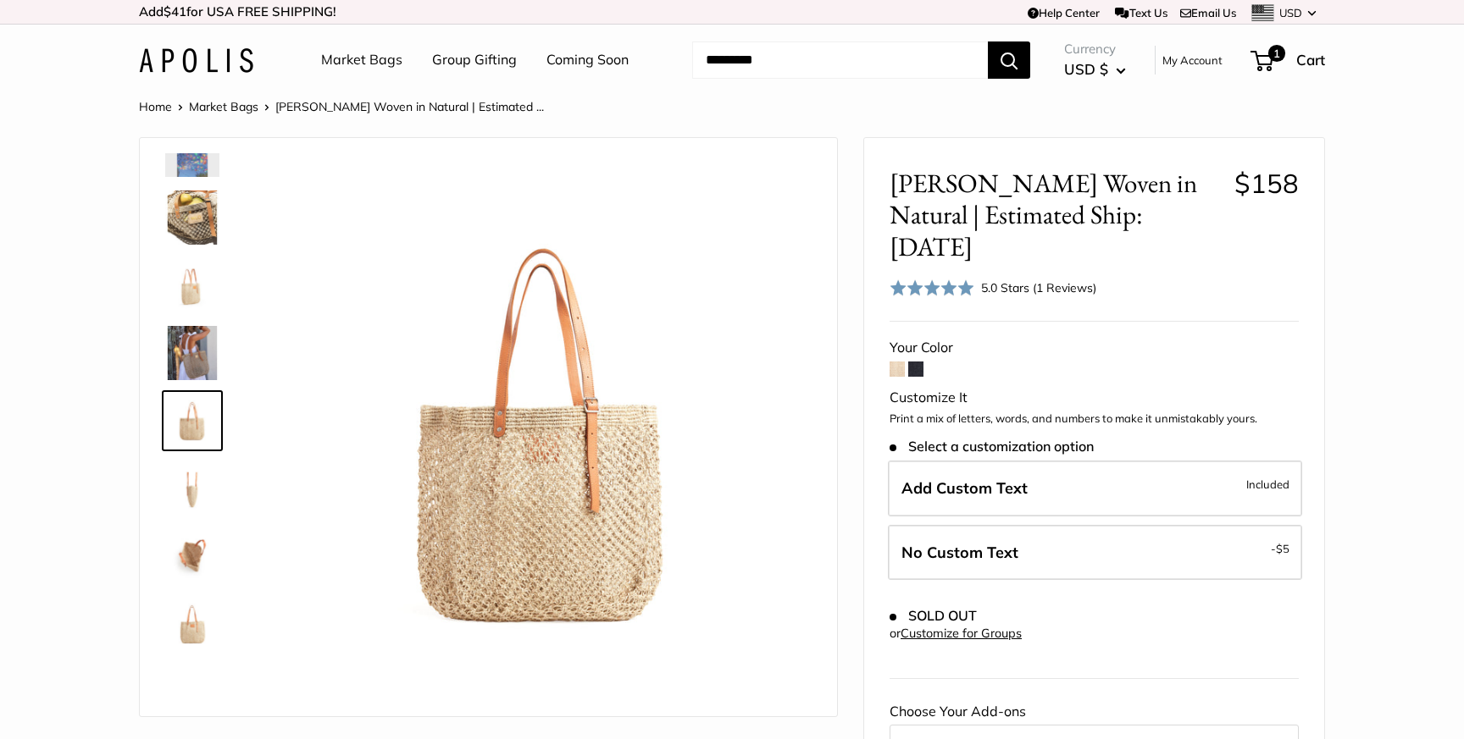
click at [189, 529] on img at bounding box center [192, 556] width 54 height 54
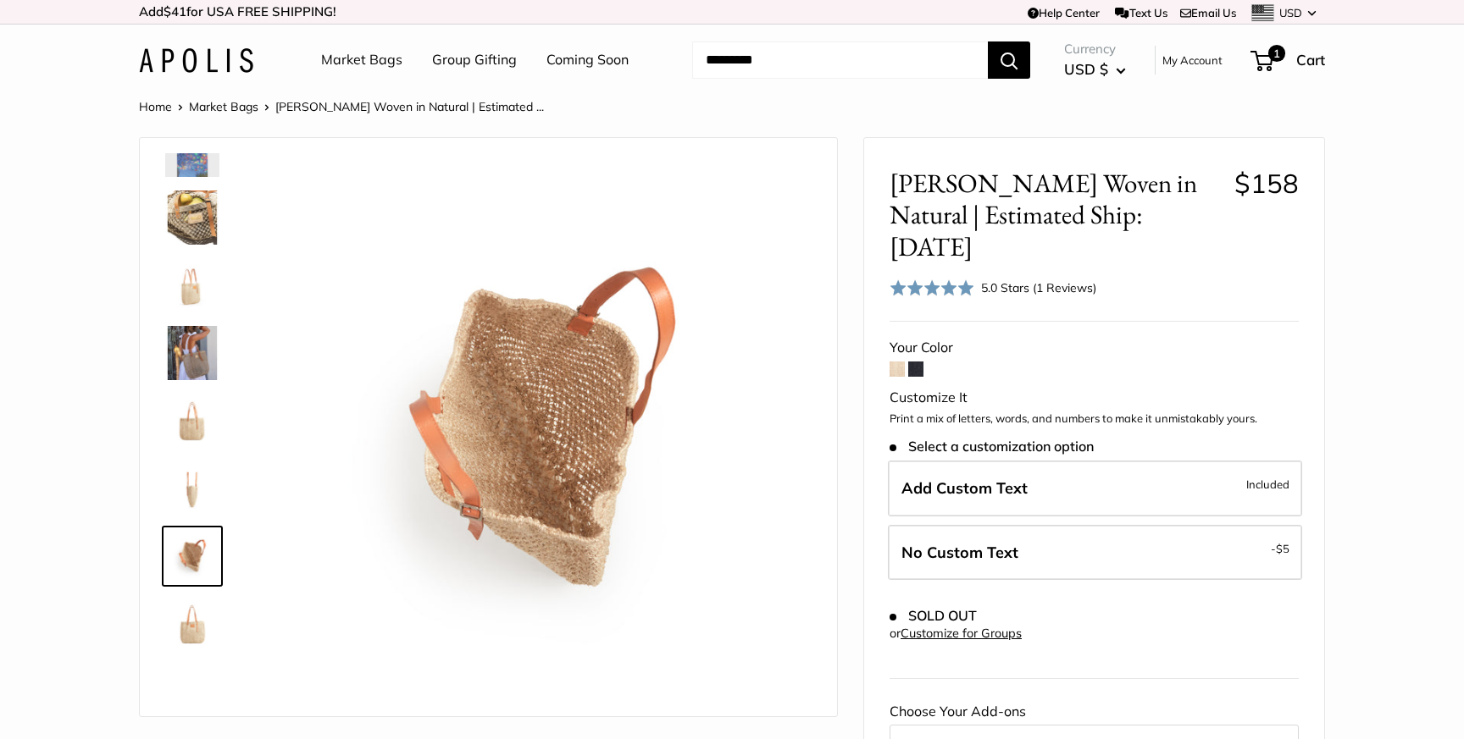
click at [187, 617] on img at bounding box center [192, 624] width 54 height 54
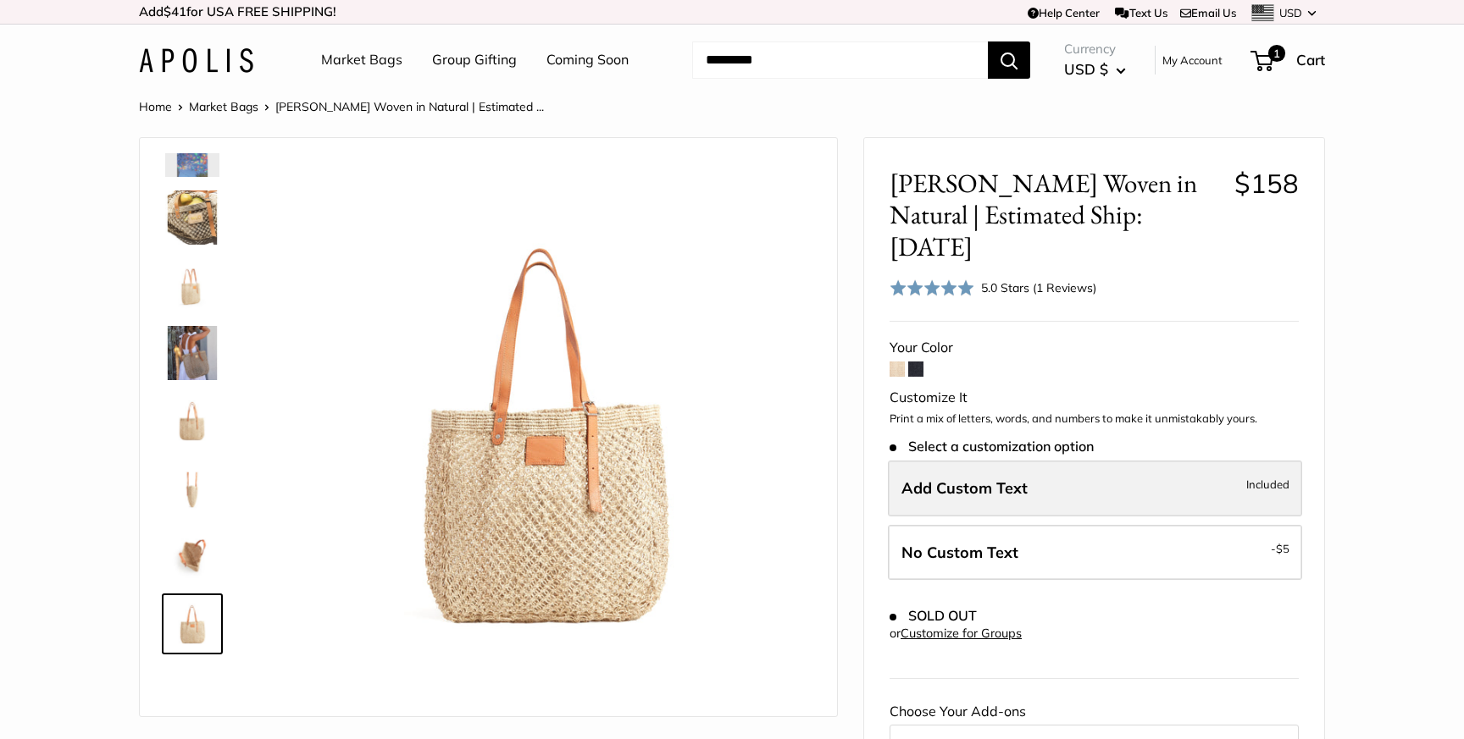
click at [1018, 479] on span "Add Custom Text" at bounding box center [964, 488] width 126 height 19
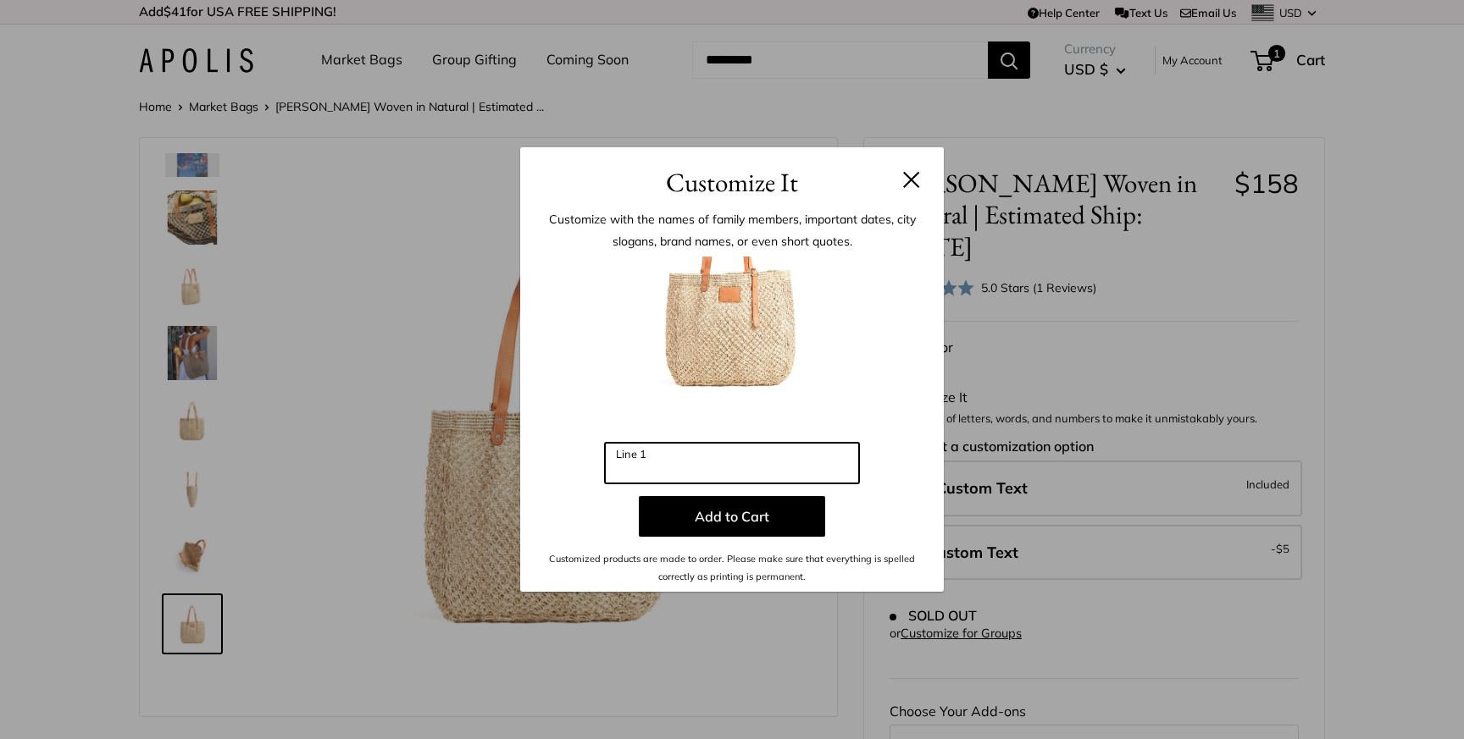
click at [681, 458] on input "Line 1" at bounding box center [732, 463] width 254 height 41
type input "***"
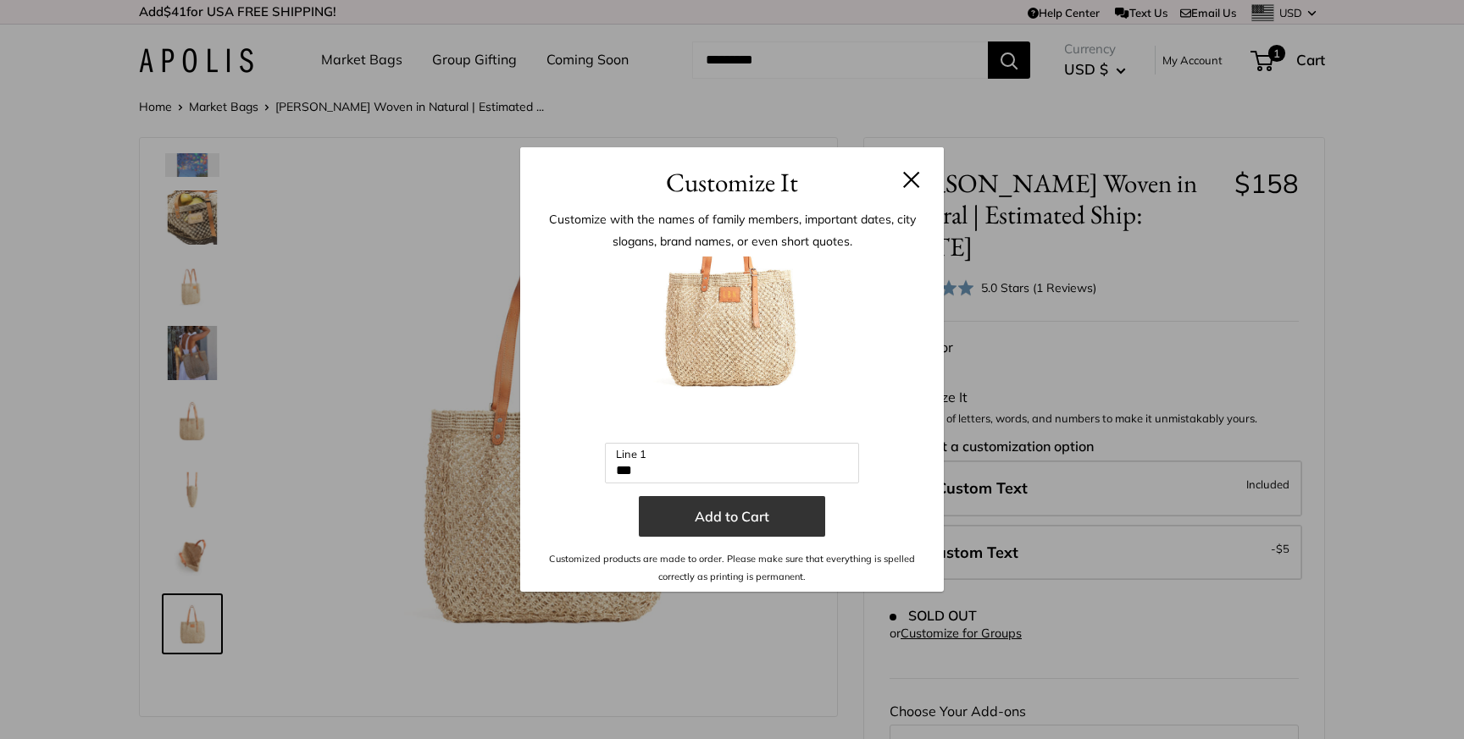
click at [694, 522] on button "Add to Cart" at bounding box center [732, 516] width 186 height 41
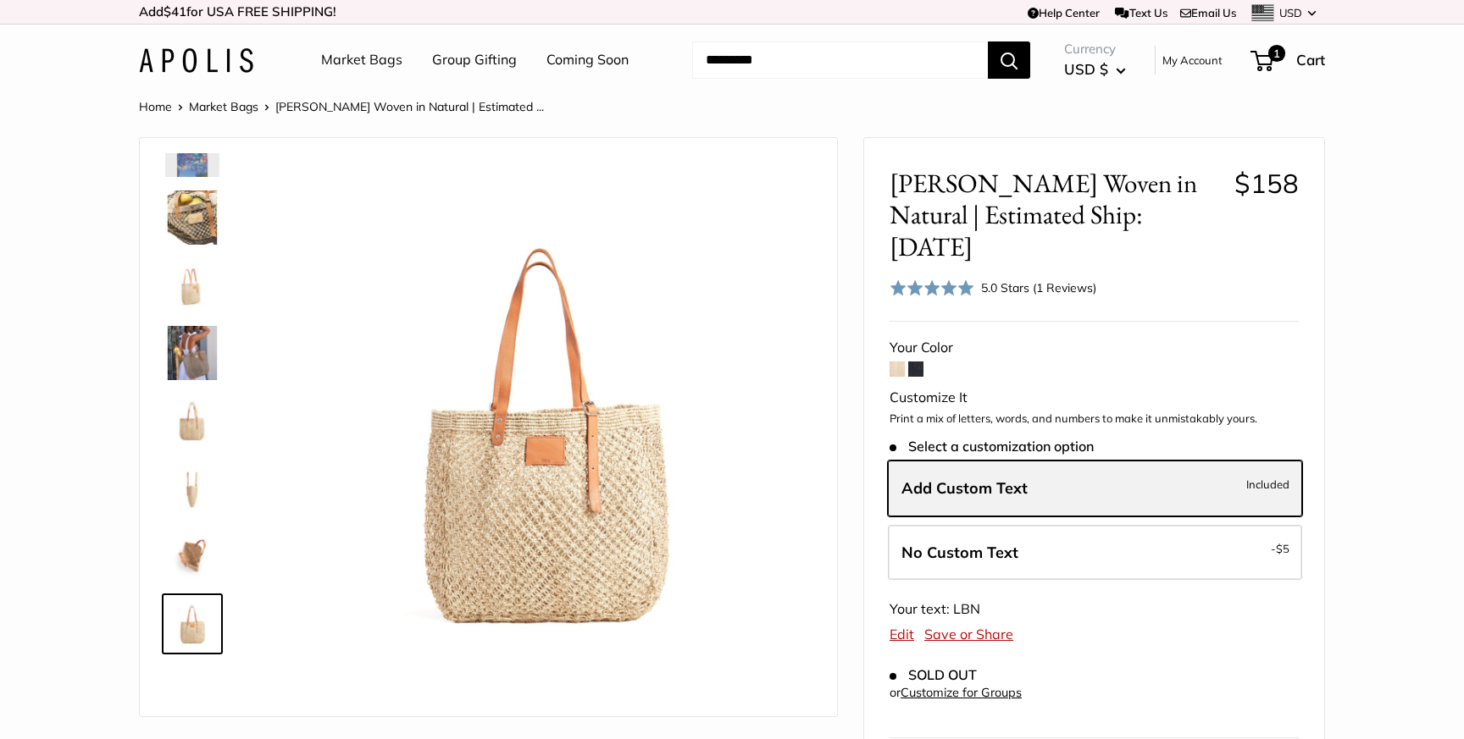
click at [1018, 479] on span "Add Custom Text" at bounding box center [964, 488] width 126 height 19
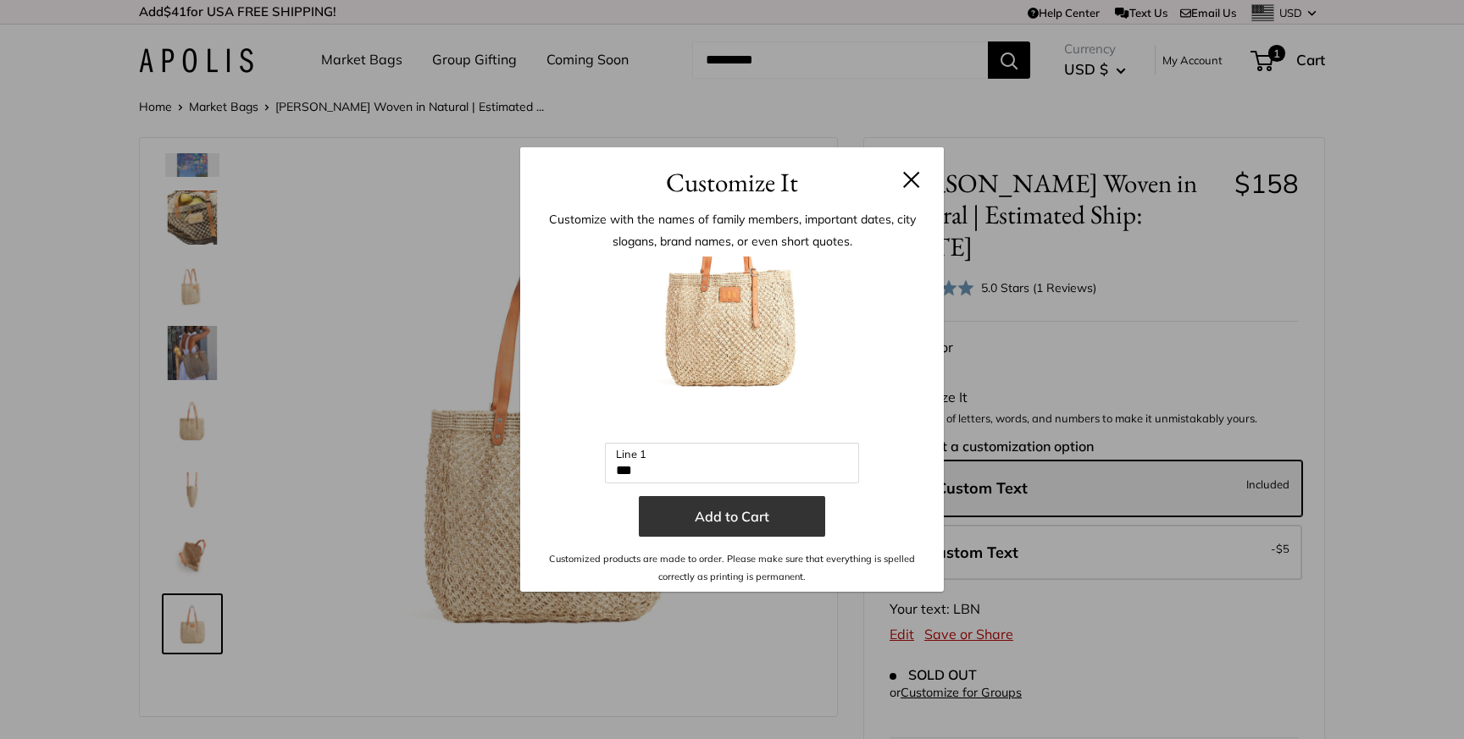
click at [732, 523] on button "Add to Cart" at bounding box center [732, 516] width 186 height 41
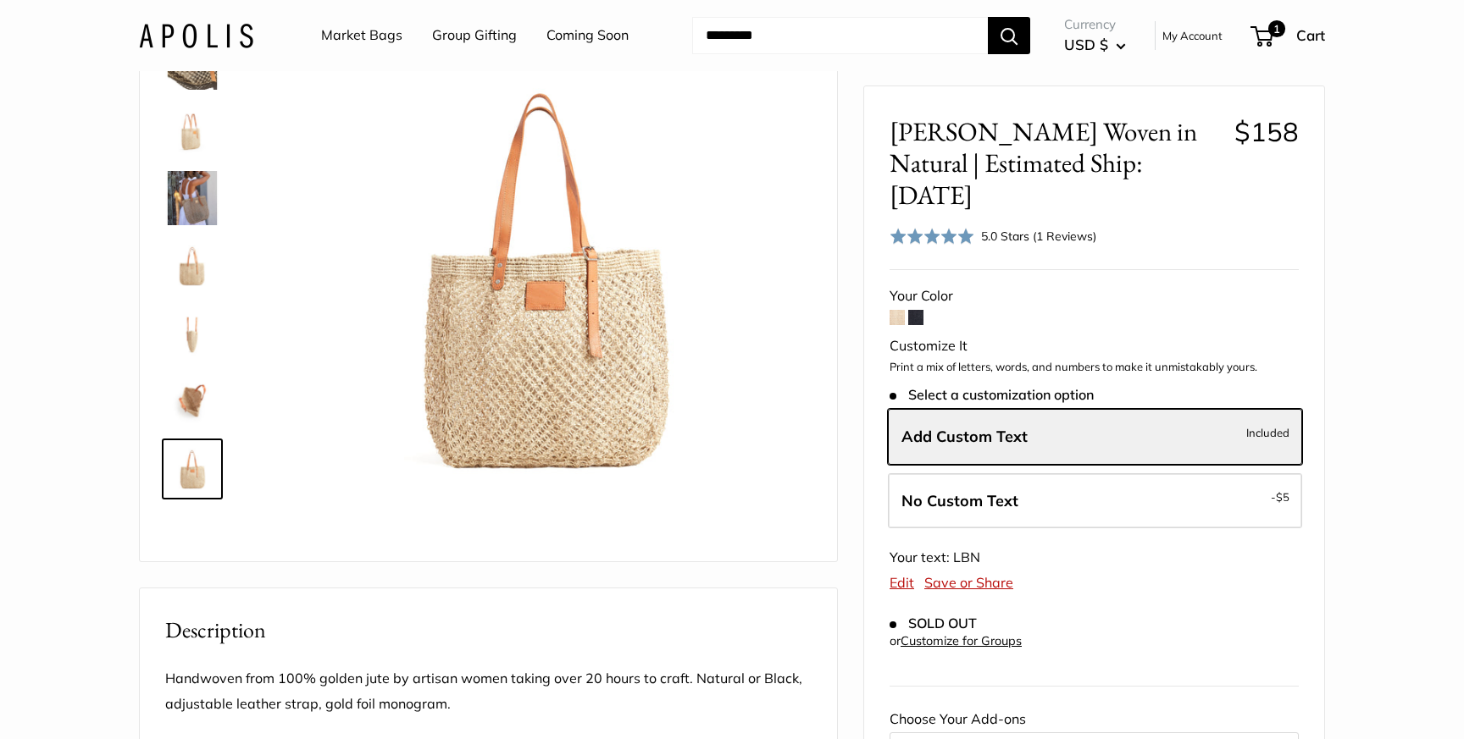
scroll to position [0, 0]
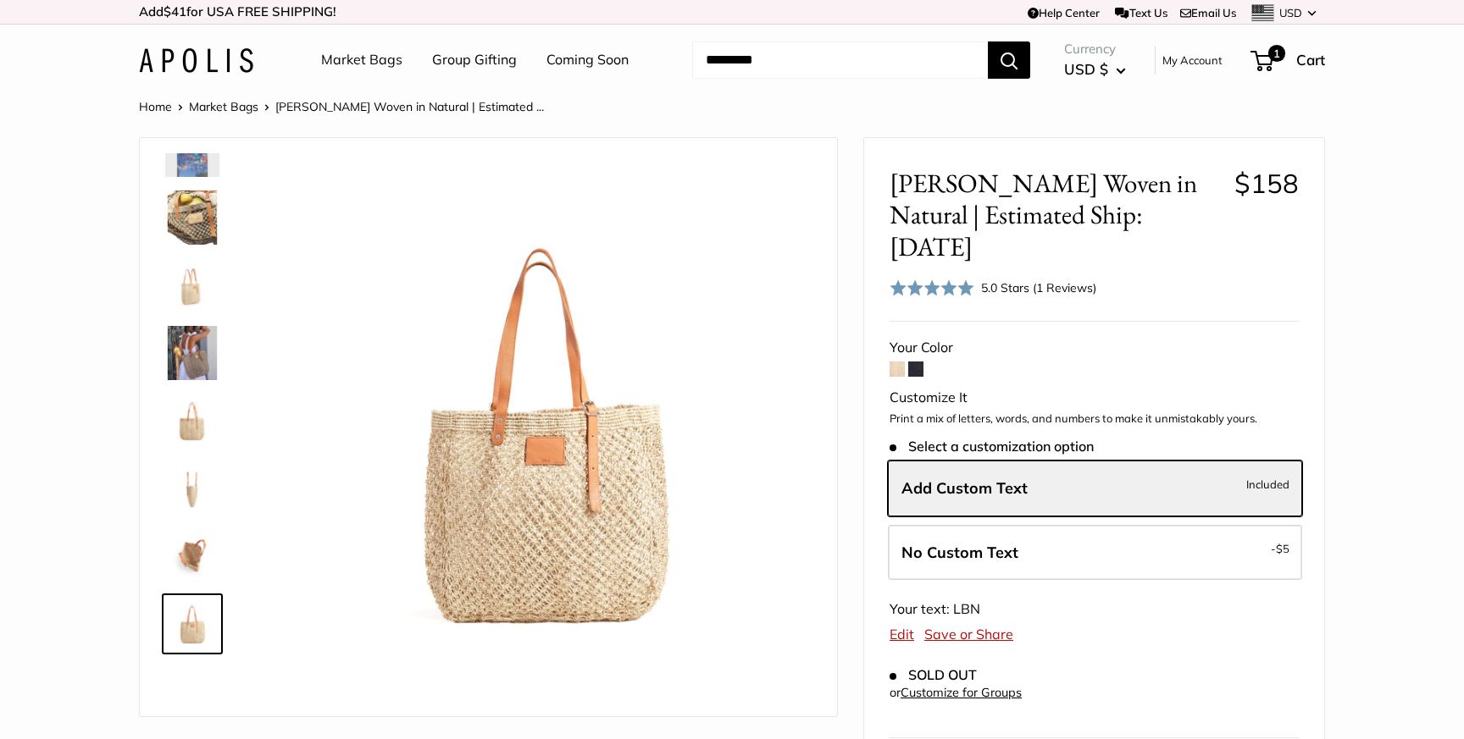
click at [582, 64] on link "Coming Soon" at bounding box center [587, 59] width 82 height 25
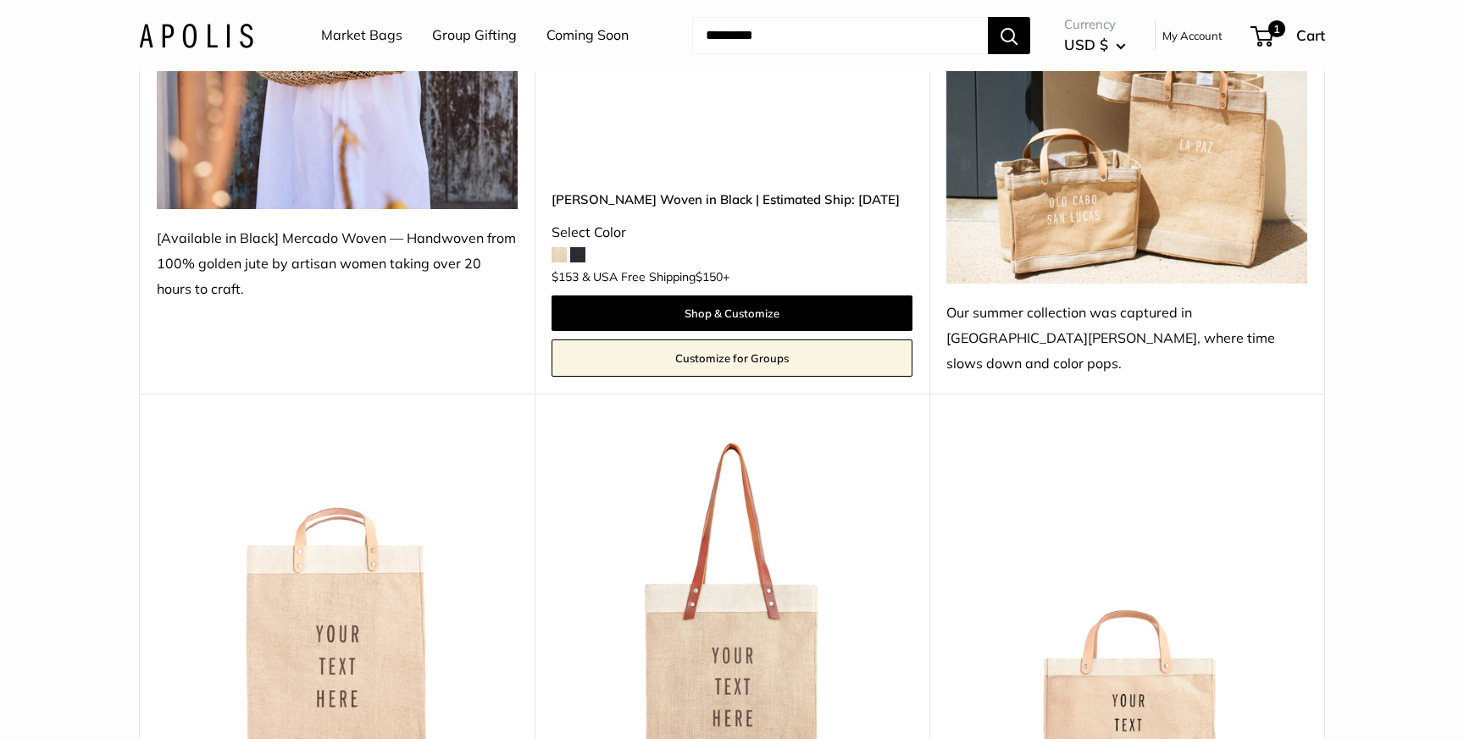
scroll to position [593, 0]
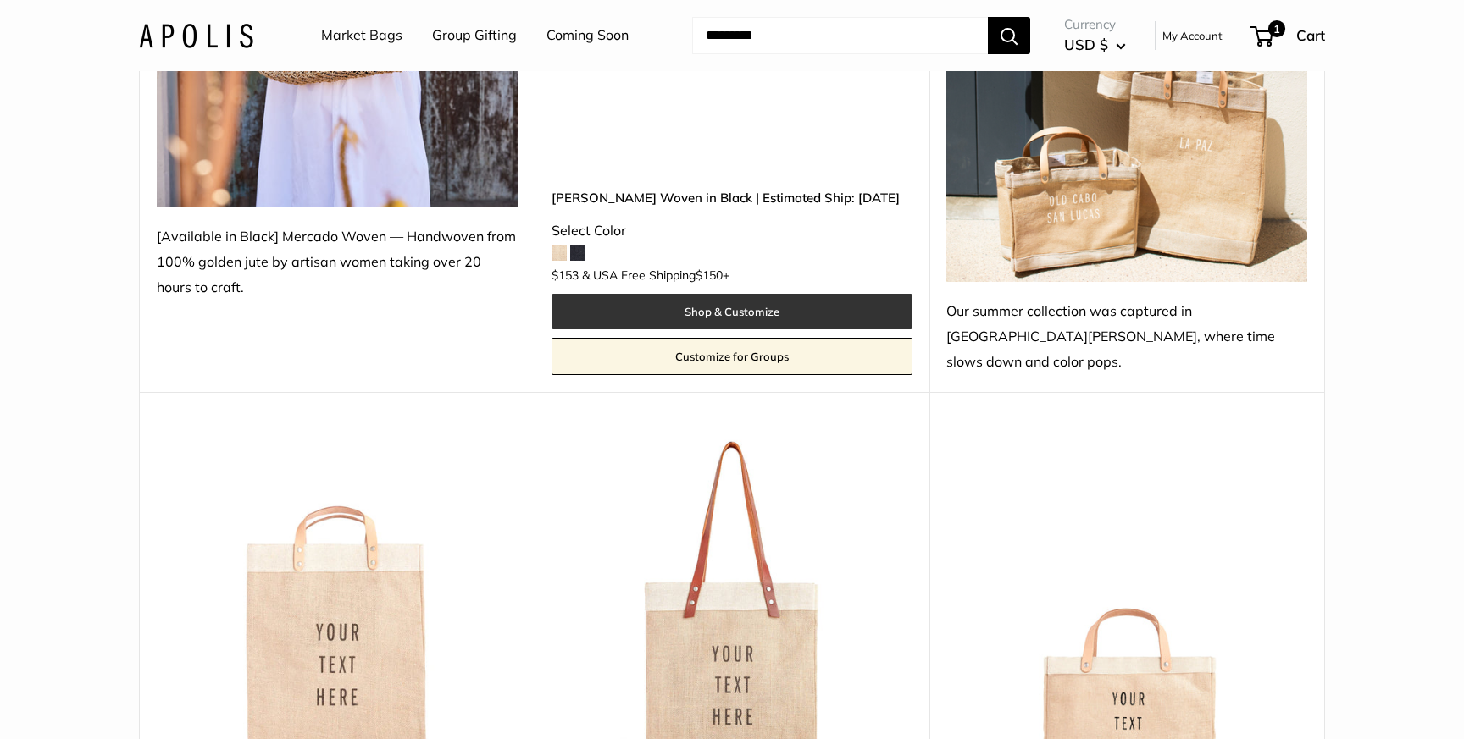
click at [693, 294] on link "Shop & Customize" at bounding box center [731, 312] width 361 height 36
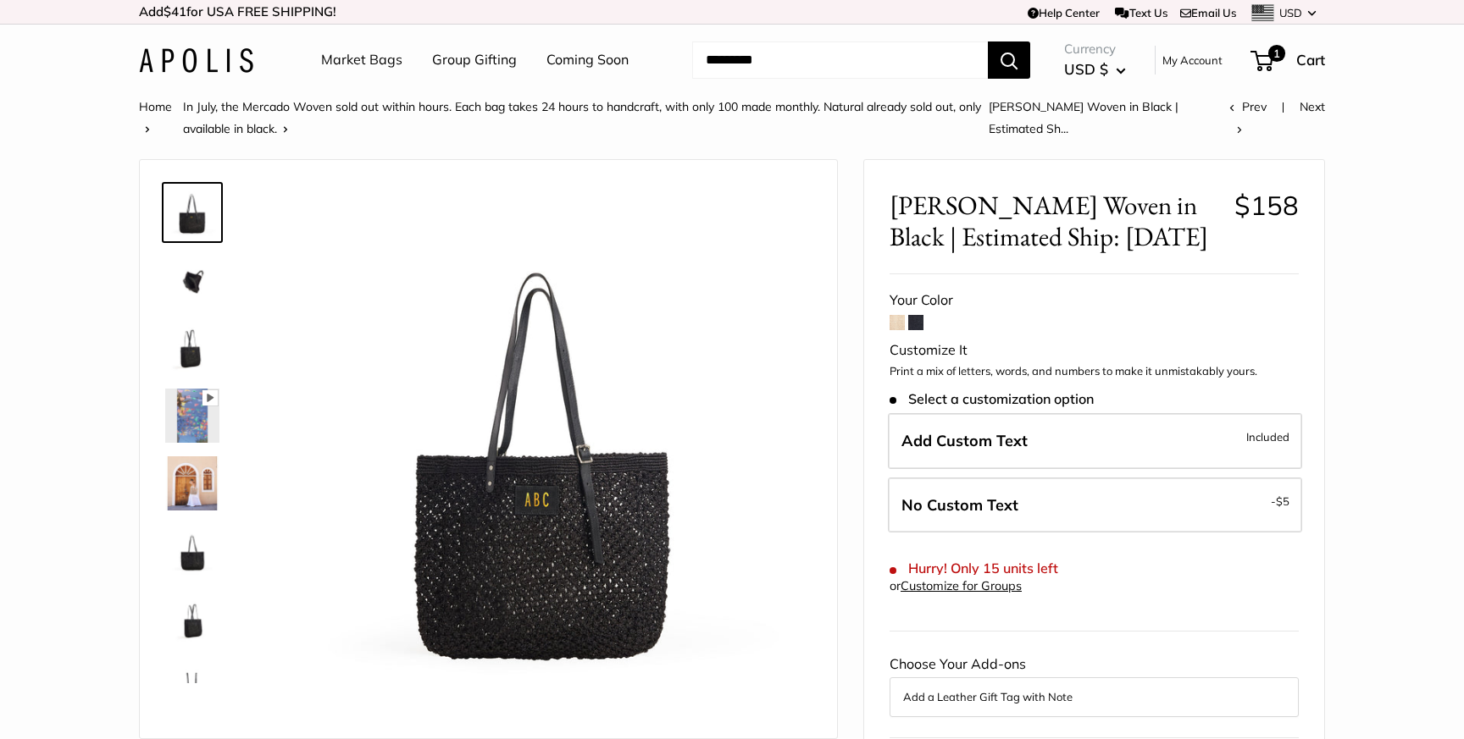
click at [895, 324] on span at bounding box center [896, 322] width 15 height 15
